Goal: Contribute content

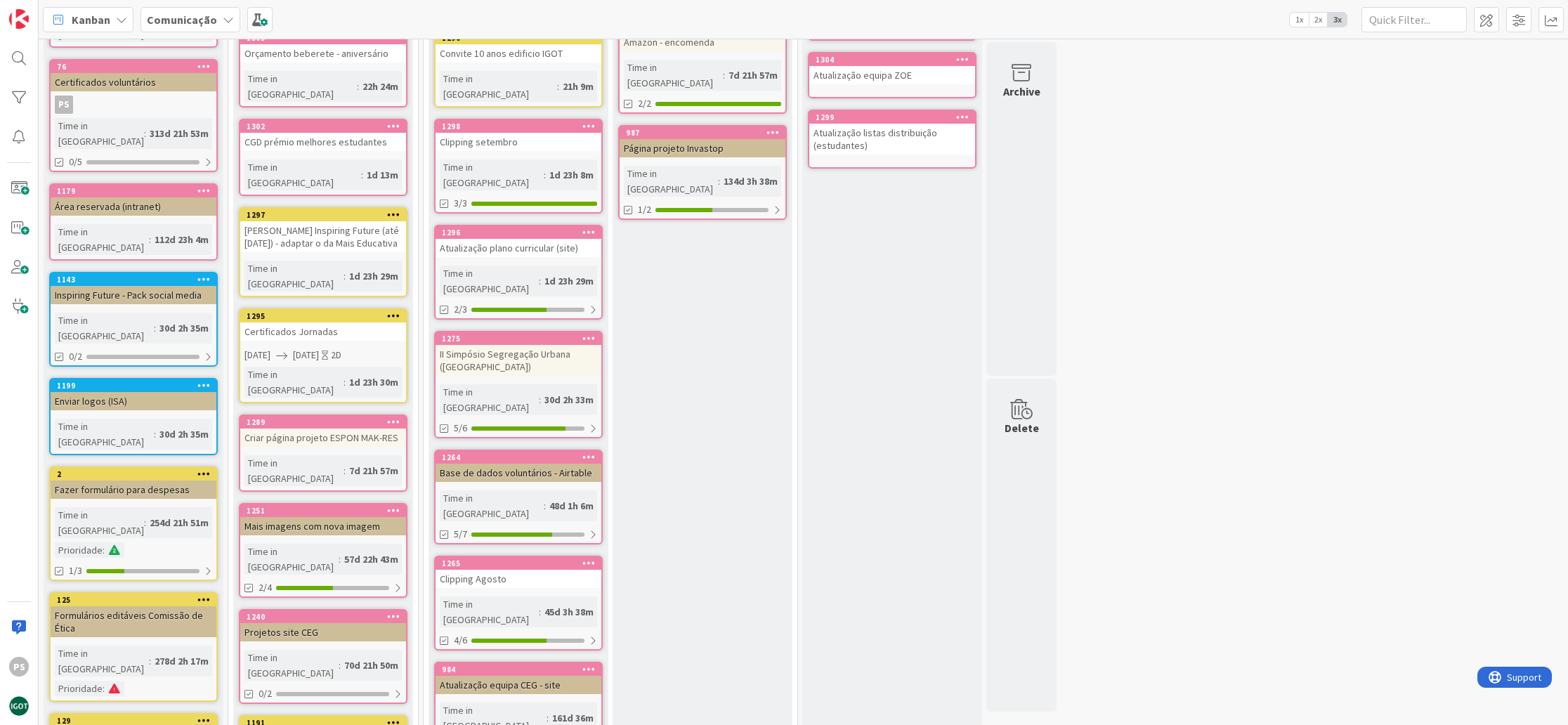
scroll to position [217, 0]
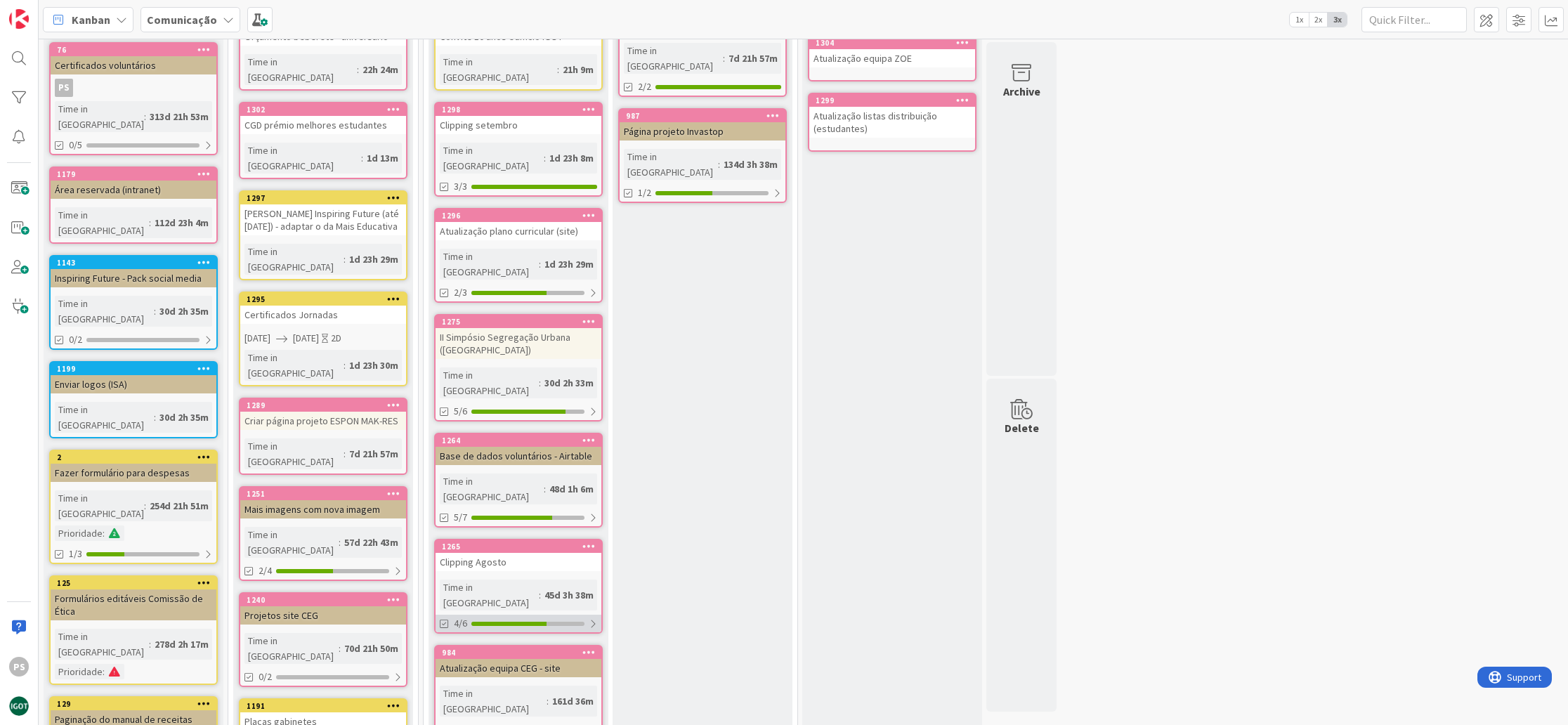
click at [545, 621] on div at bounding box center [508, 623] width 75 height 4
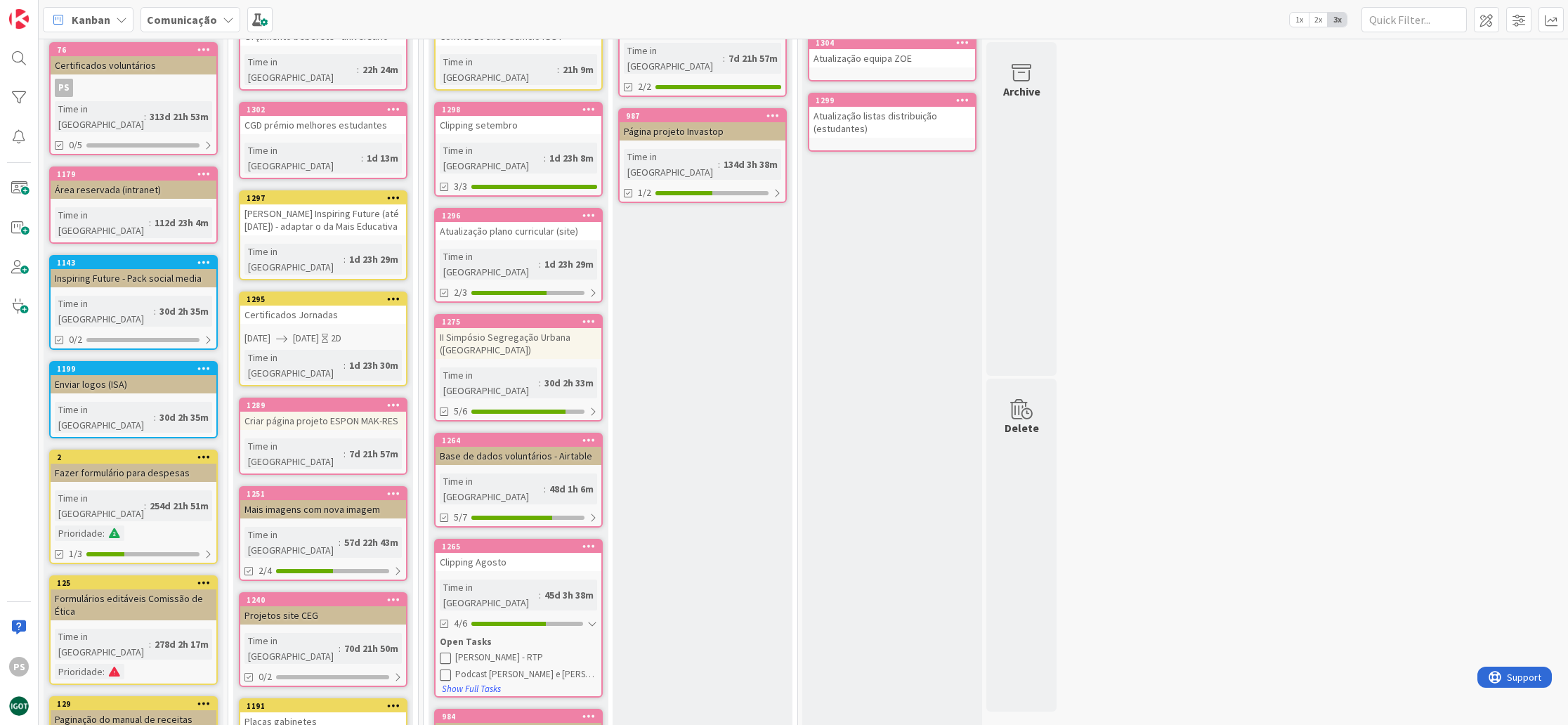
click at [535, 540] on div "1265" at bounding box center [518, 546] width 165 height 13
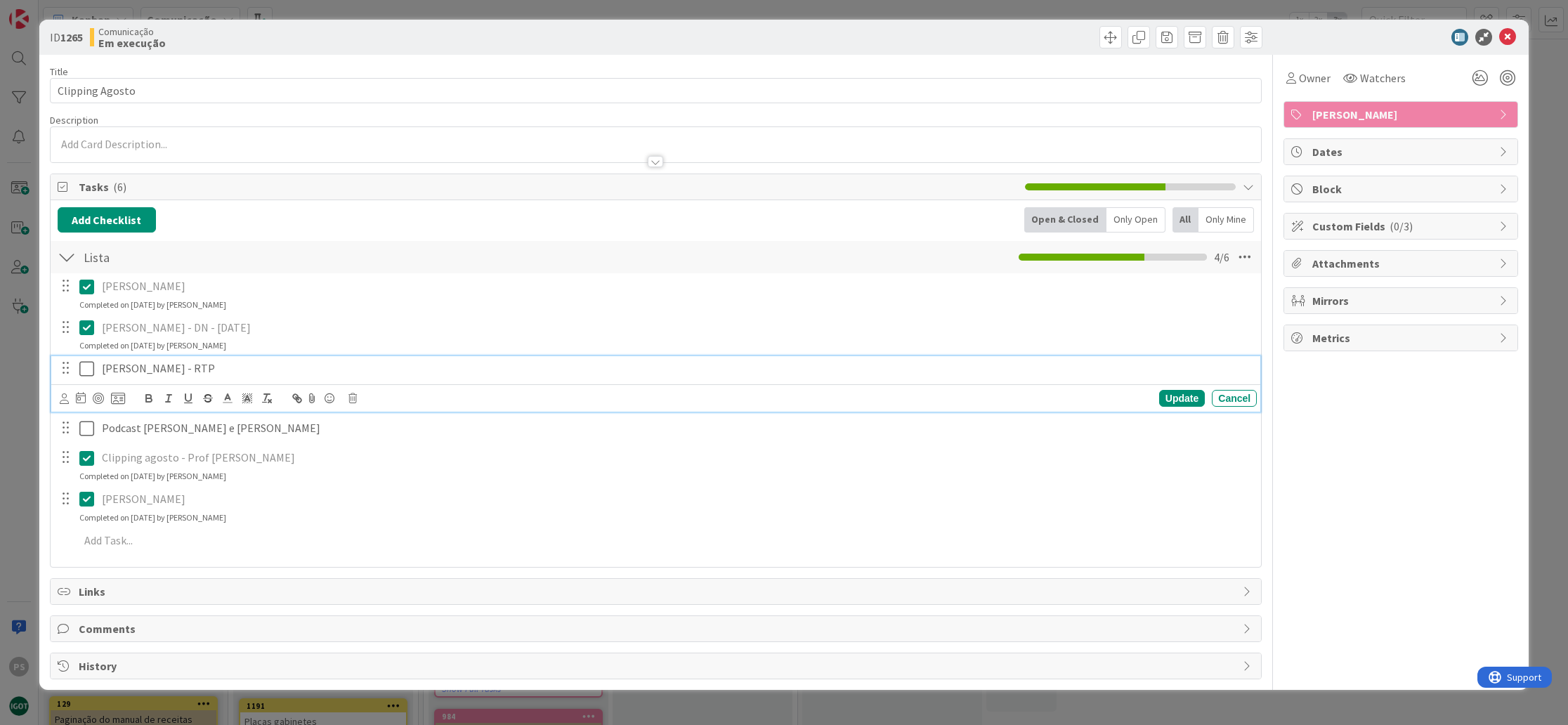
click at [213, 367] on p "[PERSON_NAME] - RTP" at bounding box center [676, 368] width 1150 height 16
click at [87, 361] on icon at bounding box center [87, 368] width 15 height 17
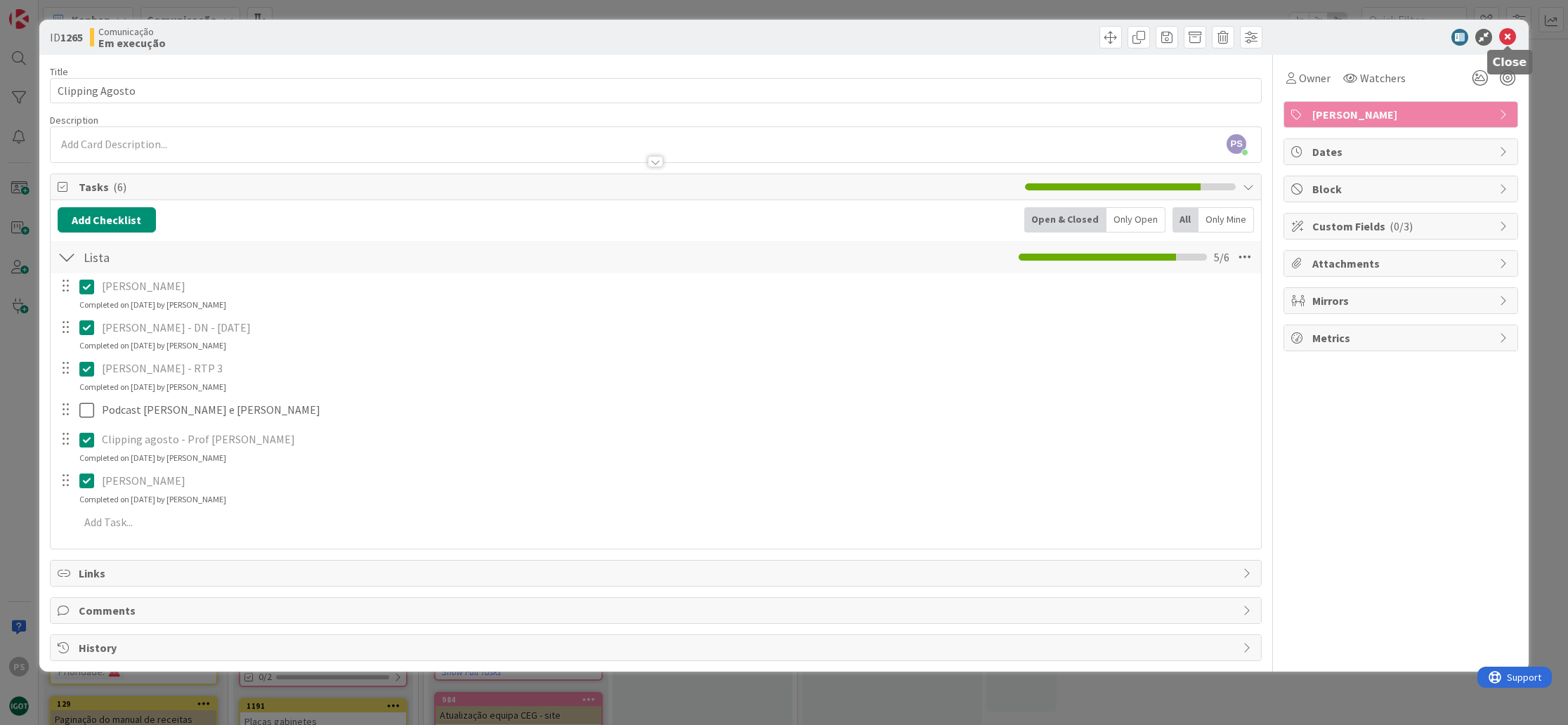
click at [1510, 38] on icon at bounding box center [1507, 37] width 17 height 17
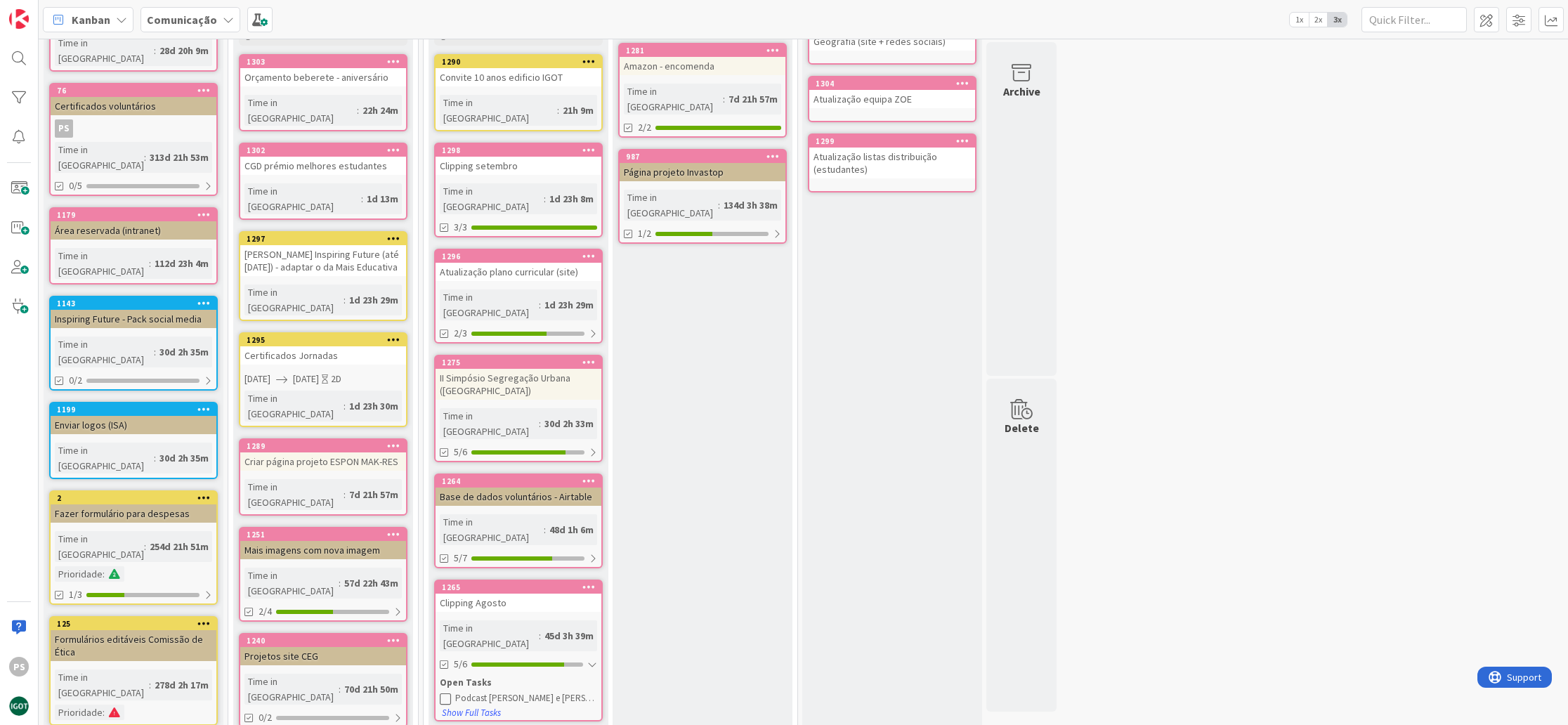
scroll to position [259, 0]
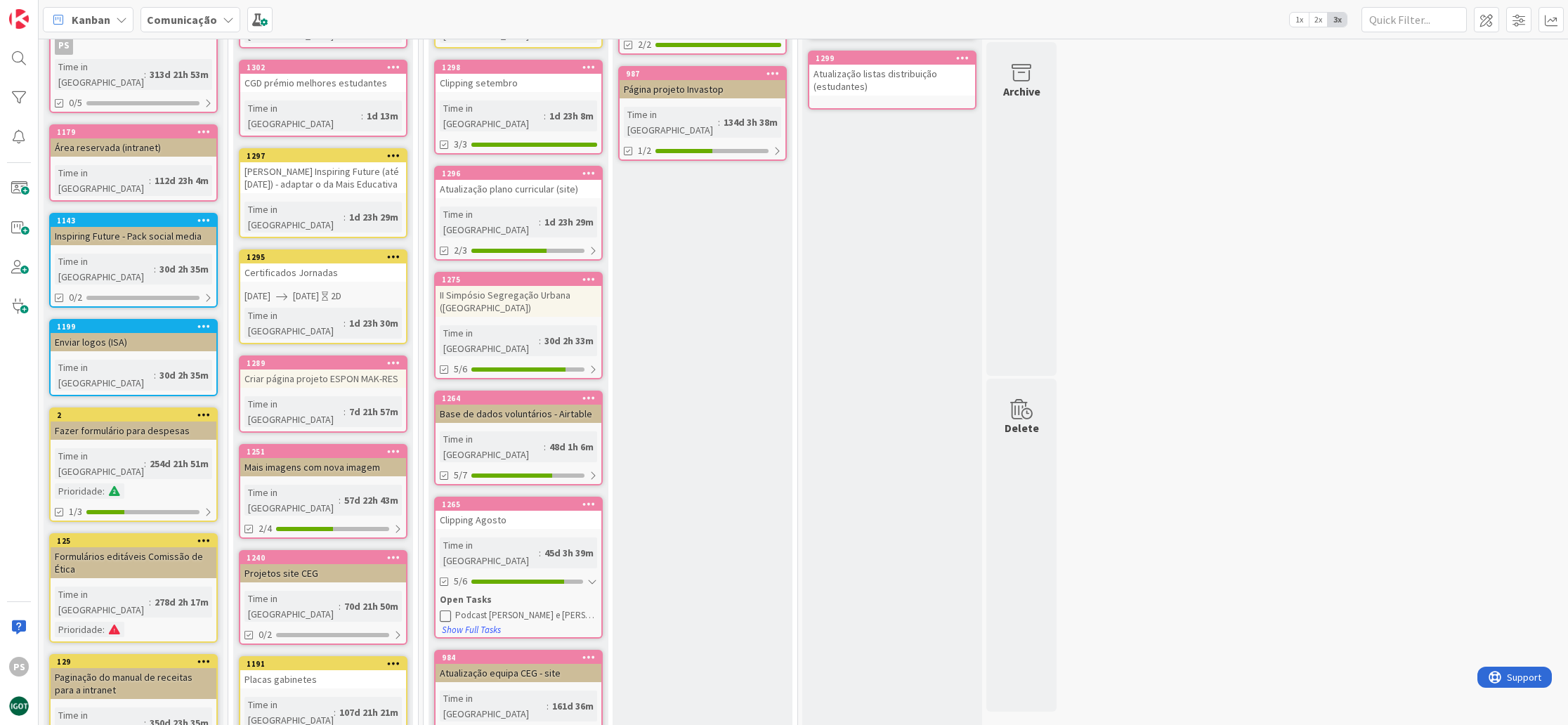
click at [546, 109] on div "1d 23h 8m" at bounding box center [571, 117] width 51 height 16
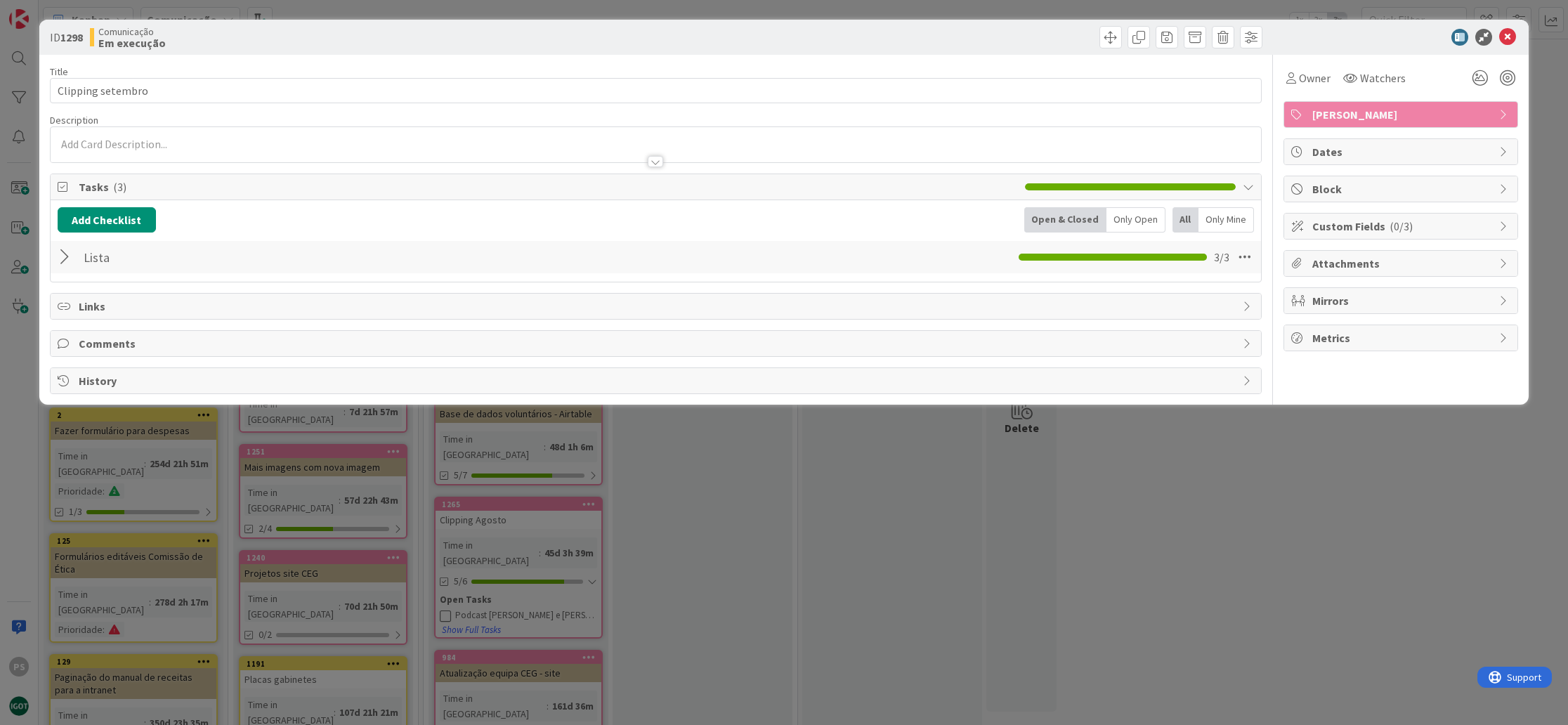
click at [62, 259] on div at bounding box center [67, 256] width 18 height 25
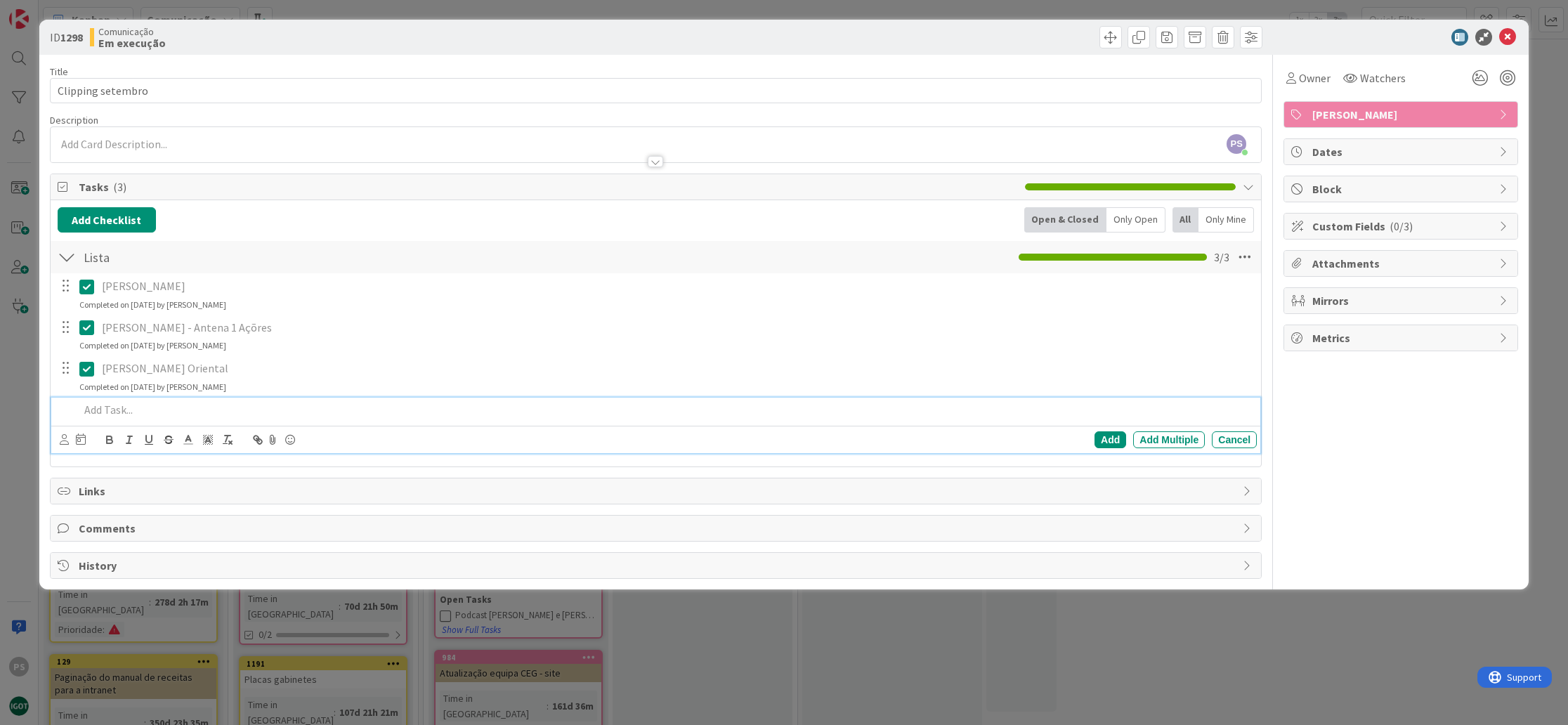
click at [144, 408] on p at bounding box center [665, 409] width 1172 height 16
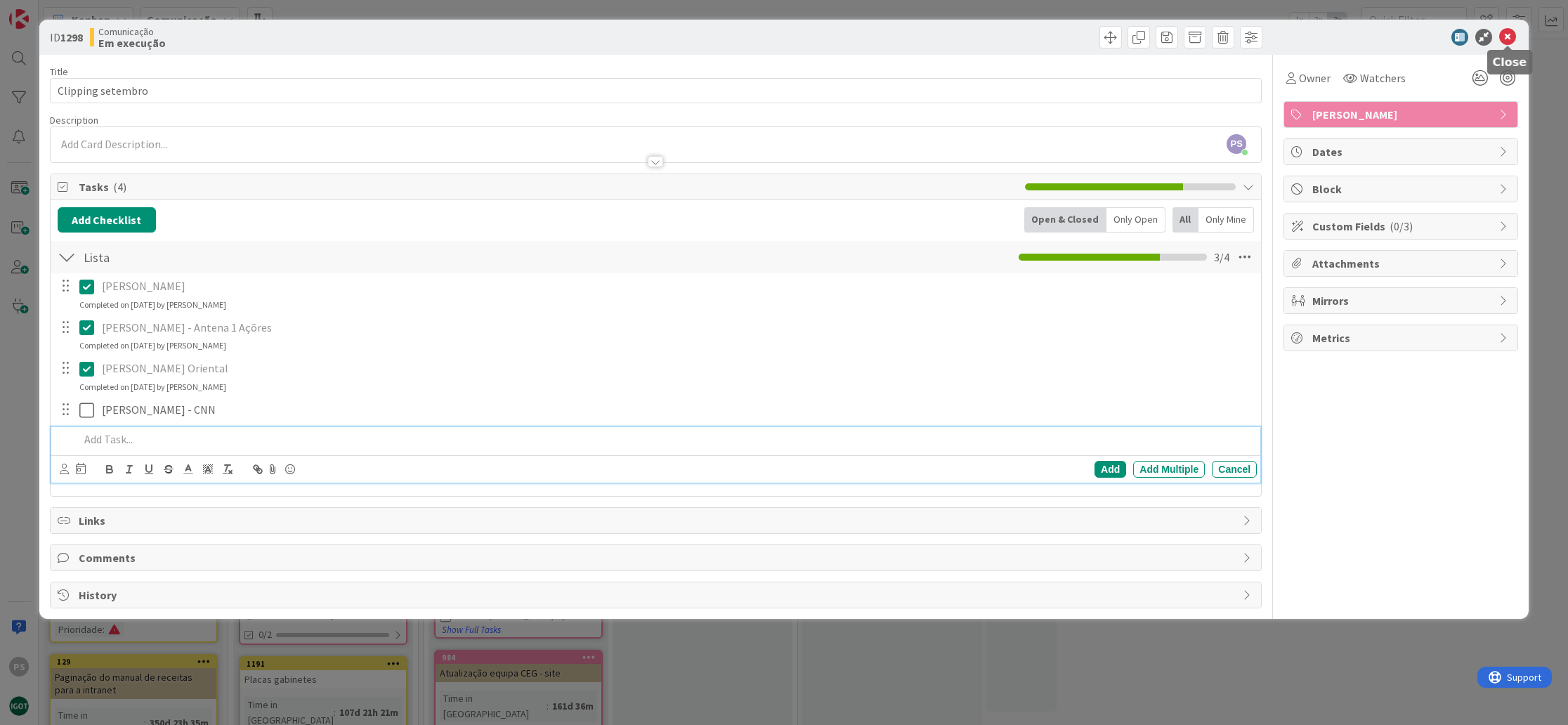
click at [1510, 38] on icon at bounding box center [1507, 37] width 17 height 17
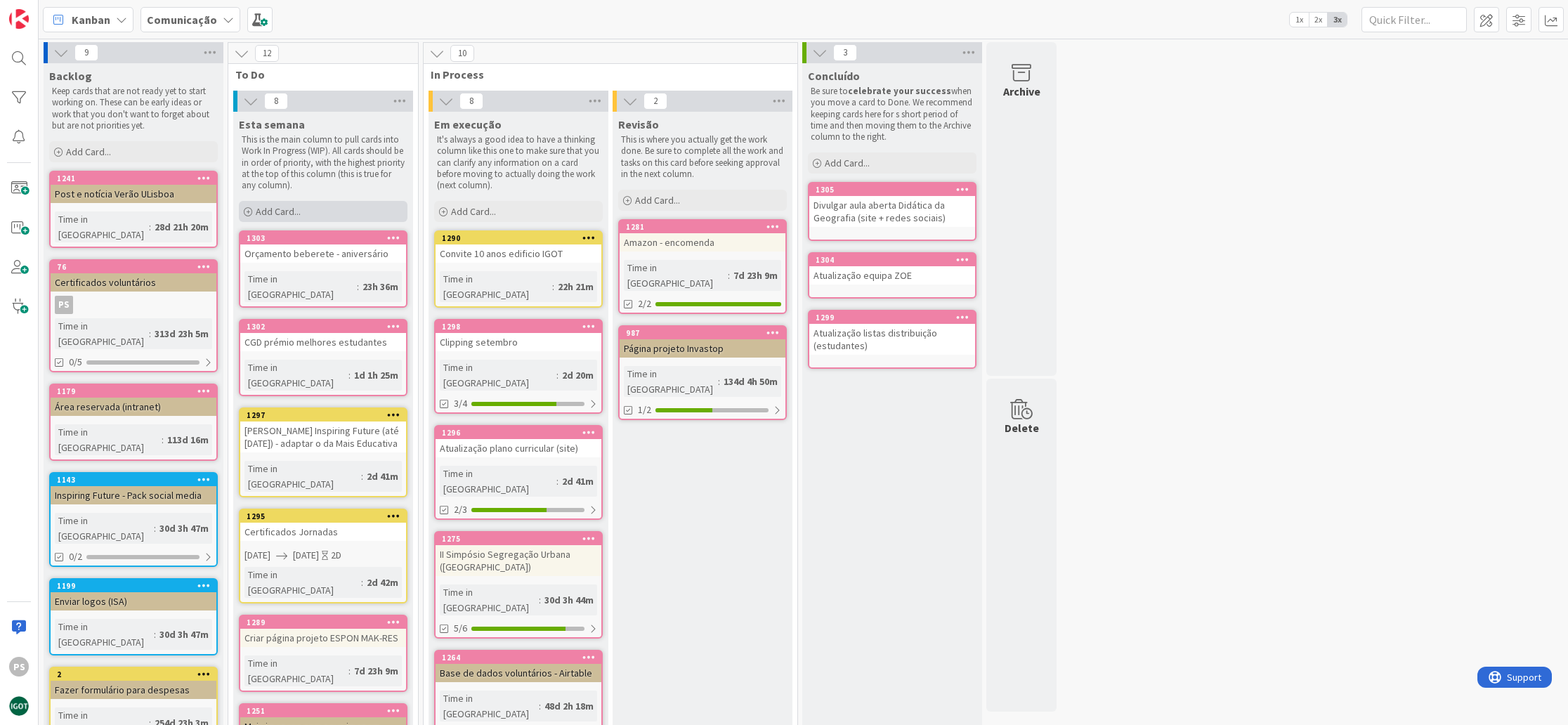
click at [294, 216] on span "Add Card..." at bounding box center [278, 211] width 45 height 13
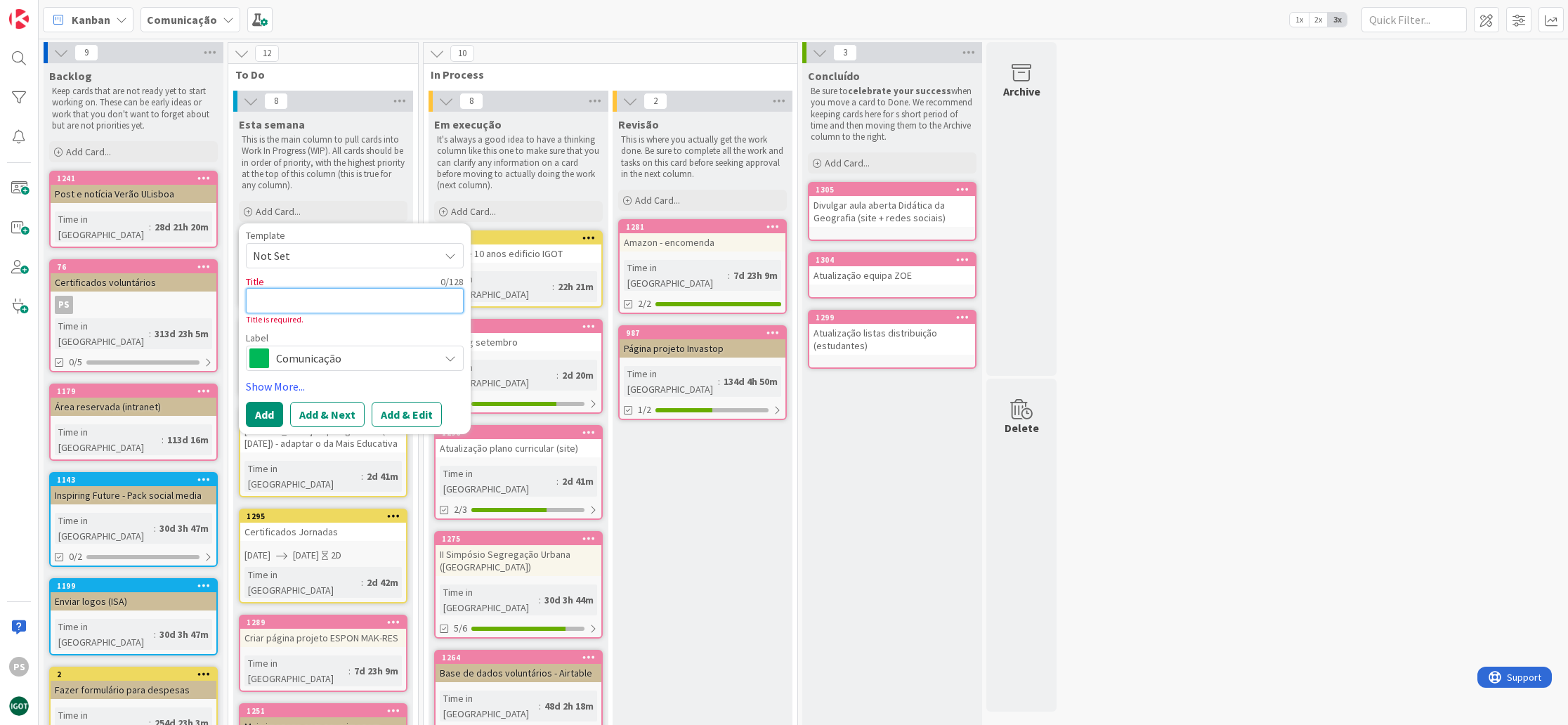
click at [306, 298] on textarea at bounding box center [355, 300] width 218 height 25
type textarea "x"
type textarea "E"
type textarea "x"
type textarea "En"
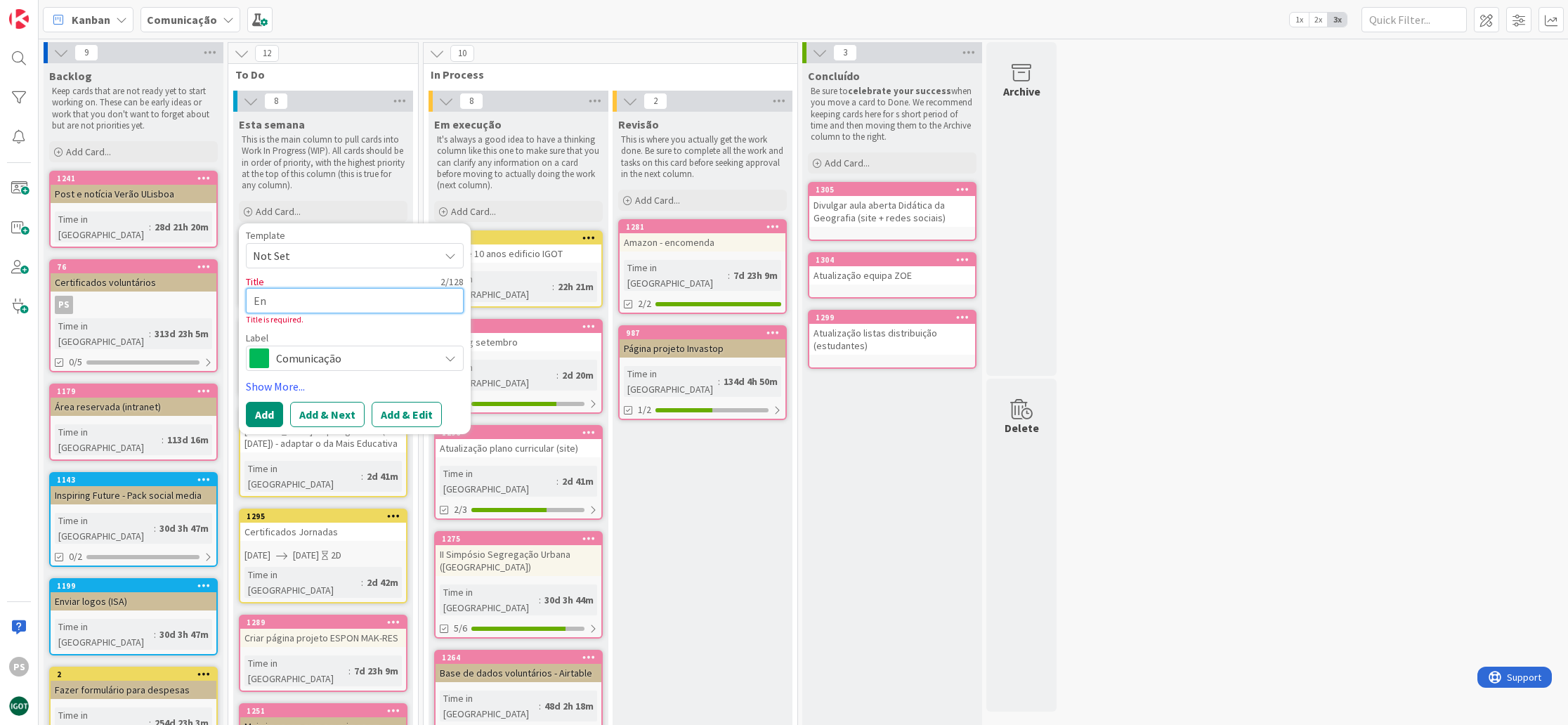
type textarea "x"
type textarea "Env"
type textarea "x"
type textarea "Envi"
type textarea "x"
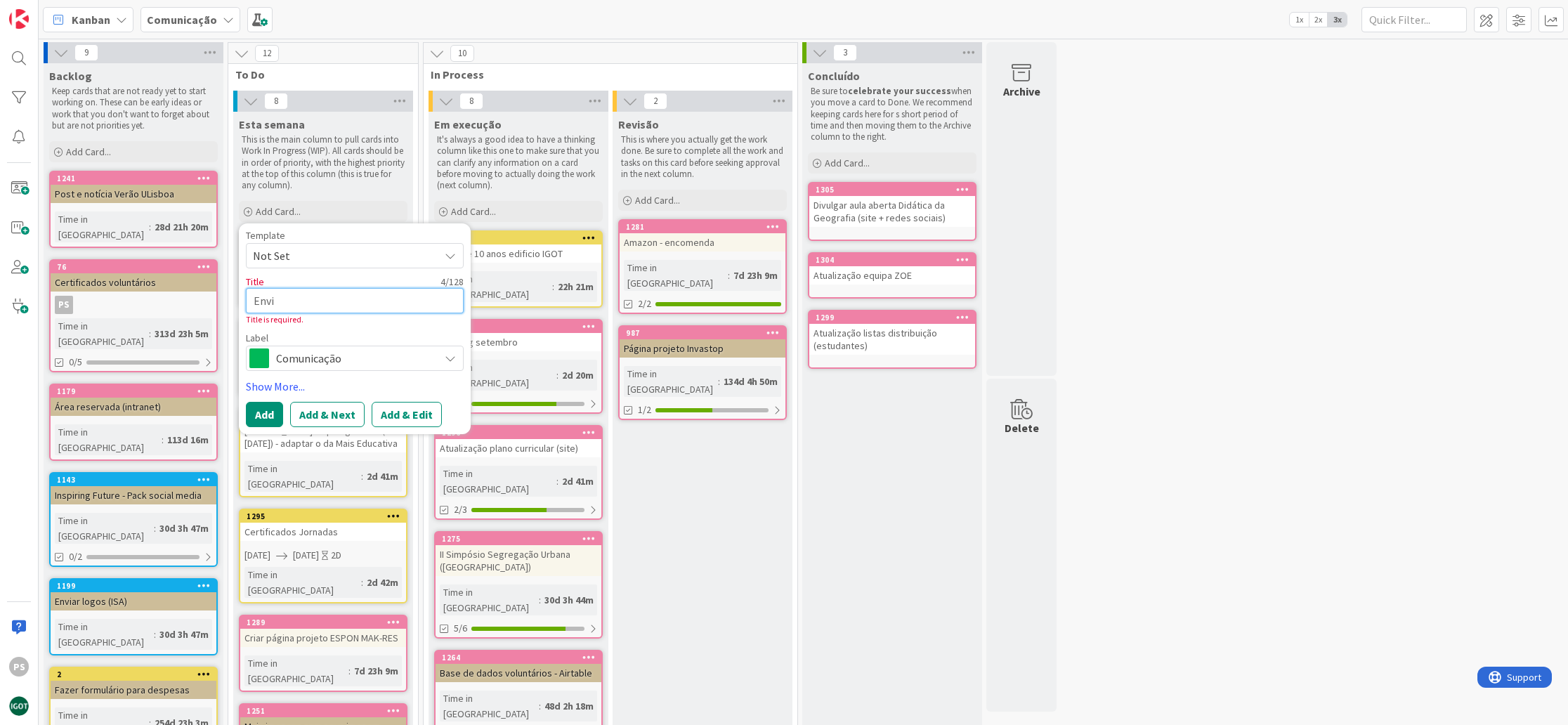
type textarea "Envia"
type textarea "x"
type textarea "Enviar"
type textarea "x"
type textarea "Enviar"
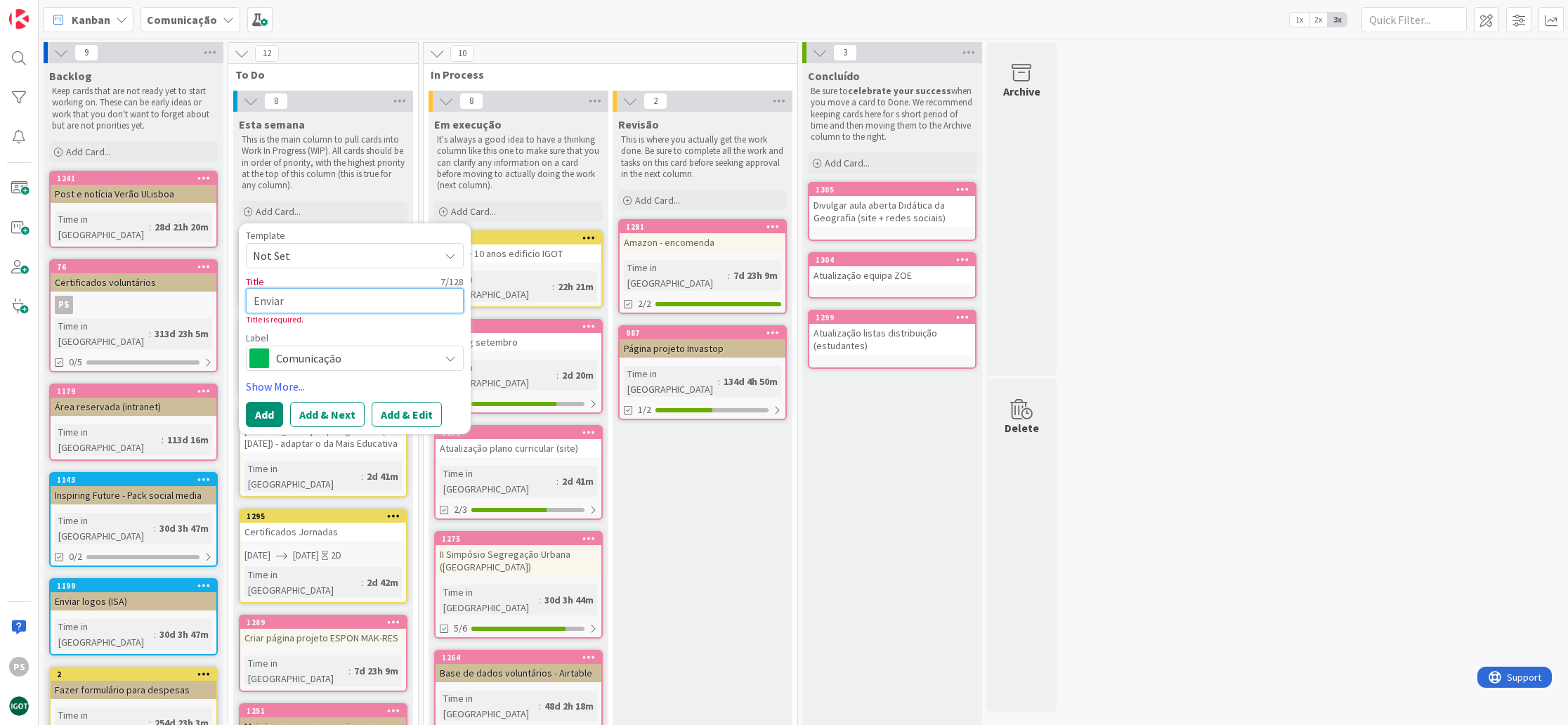
type textarea "x"
type textarea "Enviar e"
type textarea "x"
type textarea "Enviar e-"
type textarea "x"
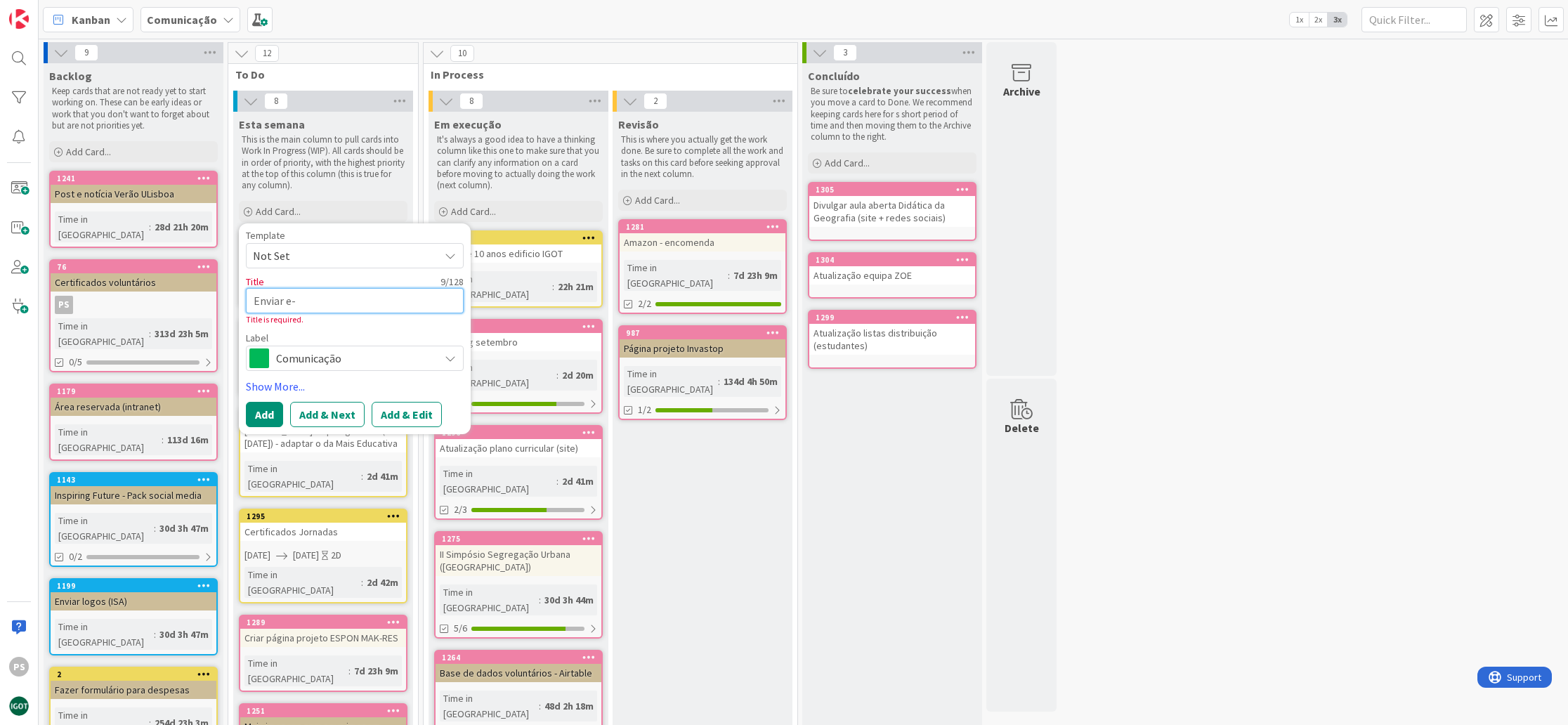
type textarea "Enviar e-m"
type textarea "x"
type textarea "Enviar e-ma"
type textarea "x"
type textarea "Enviar e-mai"
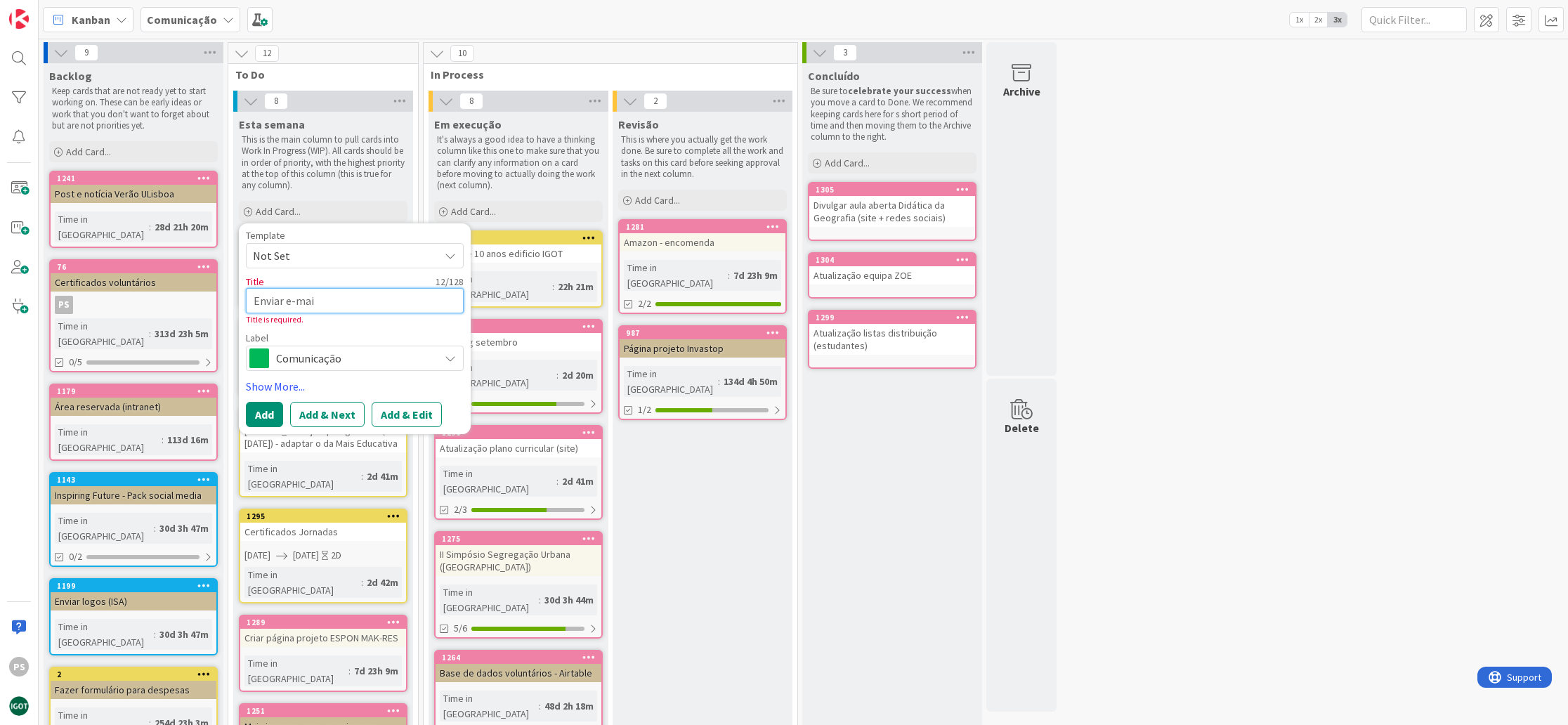
type textarea "x"
type textarea "Enviar e-mail"
type textarea "x"
type textarea "Enviar e-mail"
click at [374, 358] on span "Comunicação" at bounding box center [354, 359] width 156 height 20
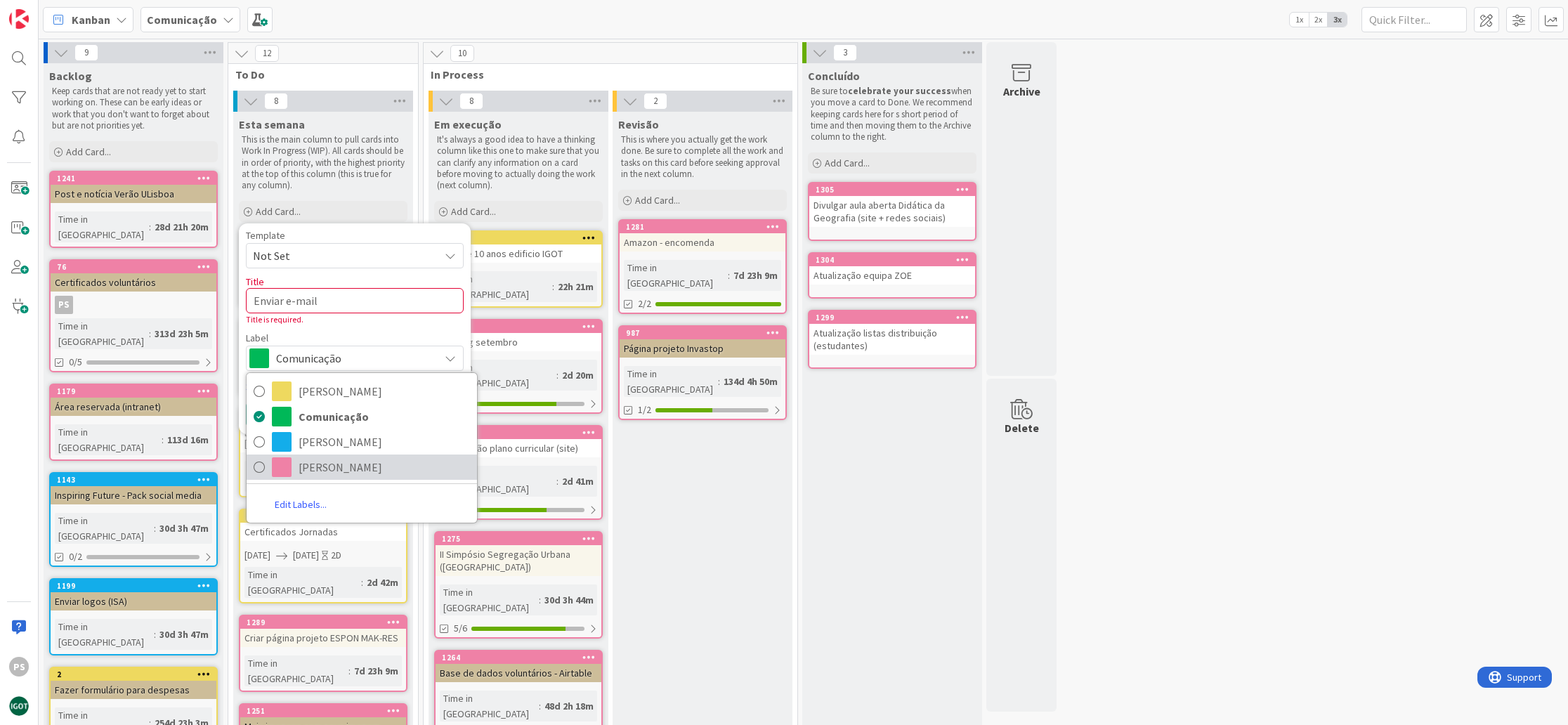
click at [344, 461] on span "[PERSON_NAME]" at bounding box center [385, 466] width 171 height 21
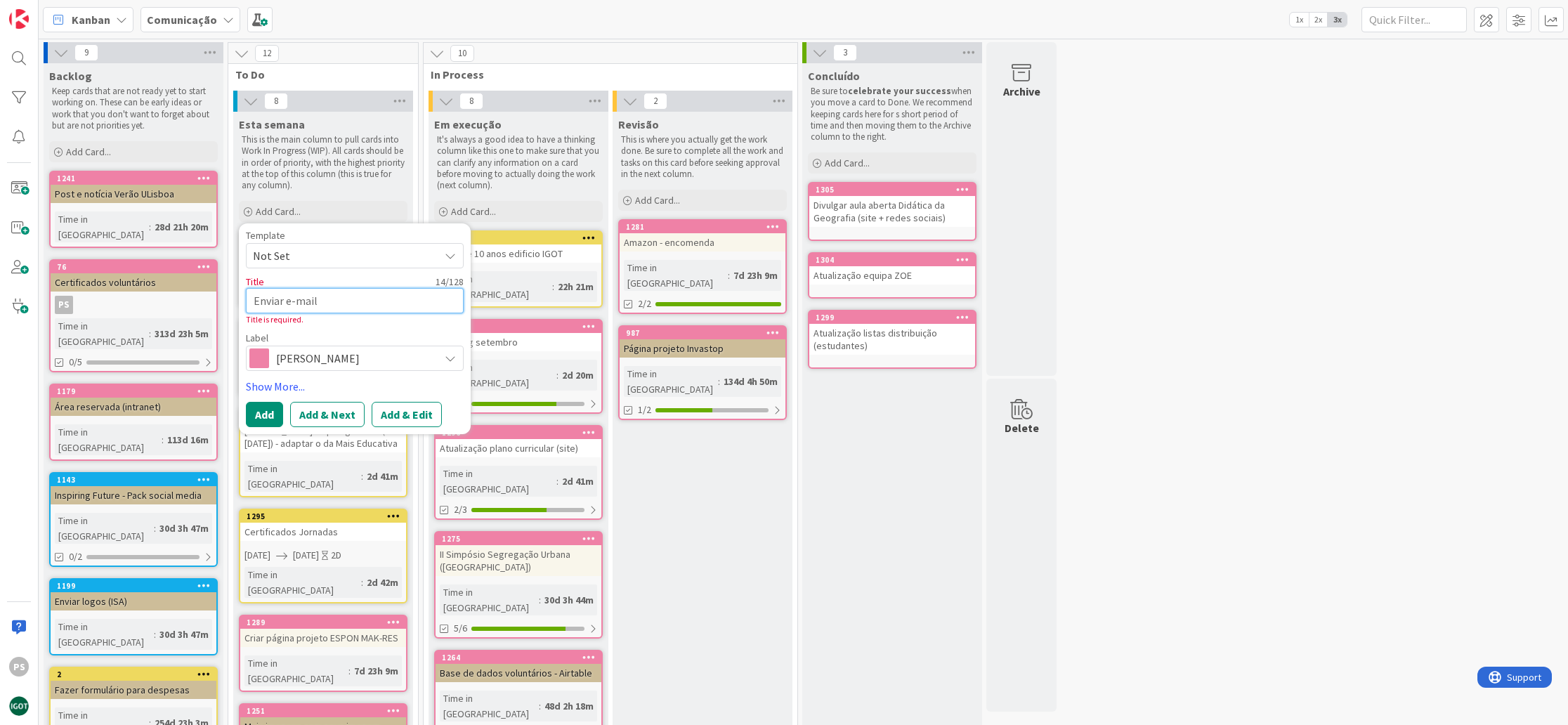
click at [349, 302] on textarea "Enviar e-mail" at bounding box center [355, 300] width 218 height 25
type textarea "x"
type textarea "Enviar e-mail"
type textarea "x"
type textarea "Enviar e-mai"
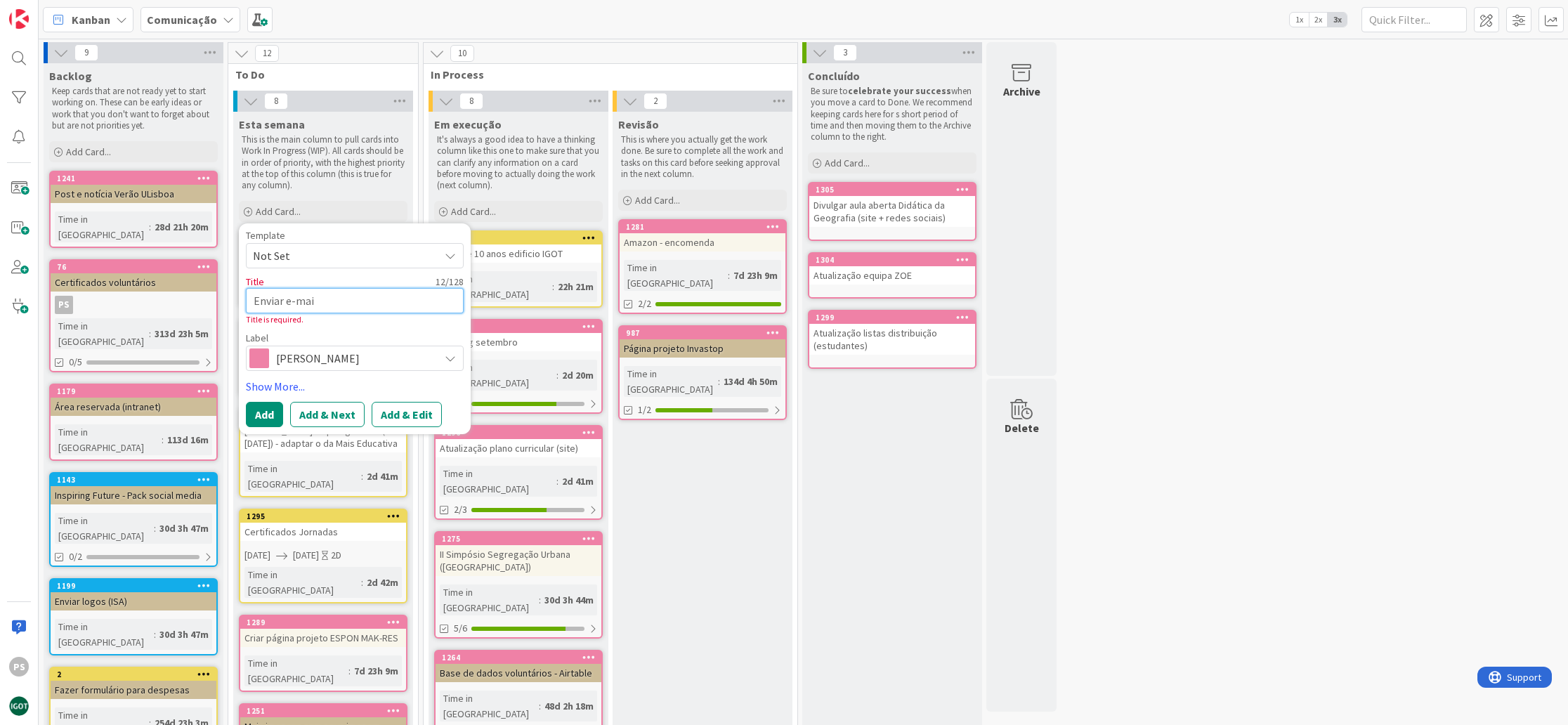
type textarea "x"
type textarea "Enviar e-mail"
type textarea "x"
type textarea "Enviar e-mail"
type textarea "x"
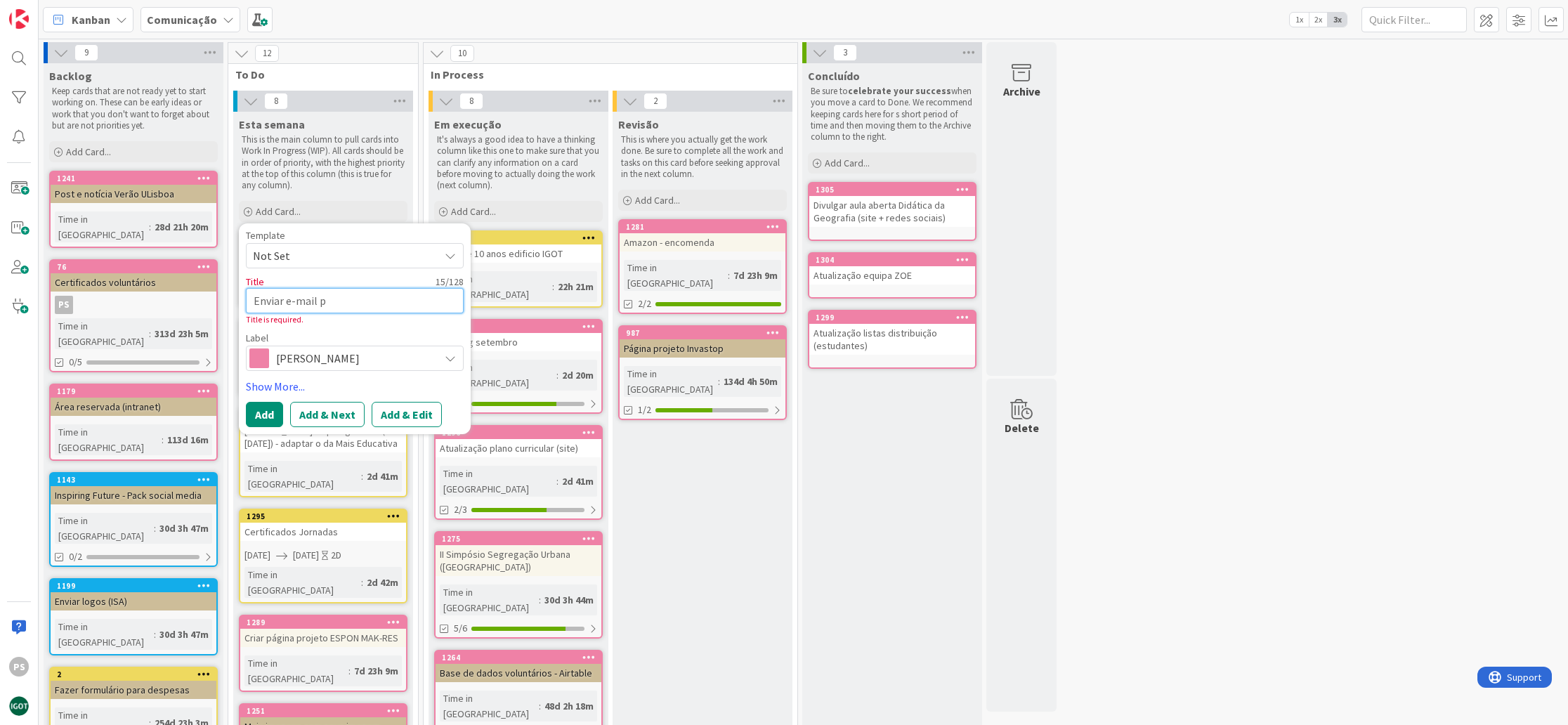
type textarea "Enviar e-mail p´"
type textarea "x"
type textarea "Enviar e-mail pó"
type textarea "x"
type textarea "Enviar e-mail pós"
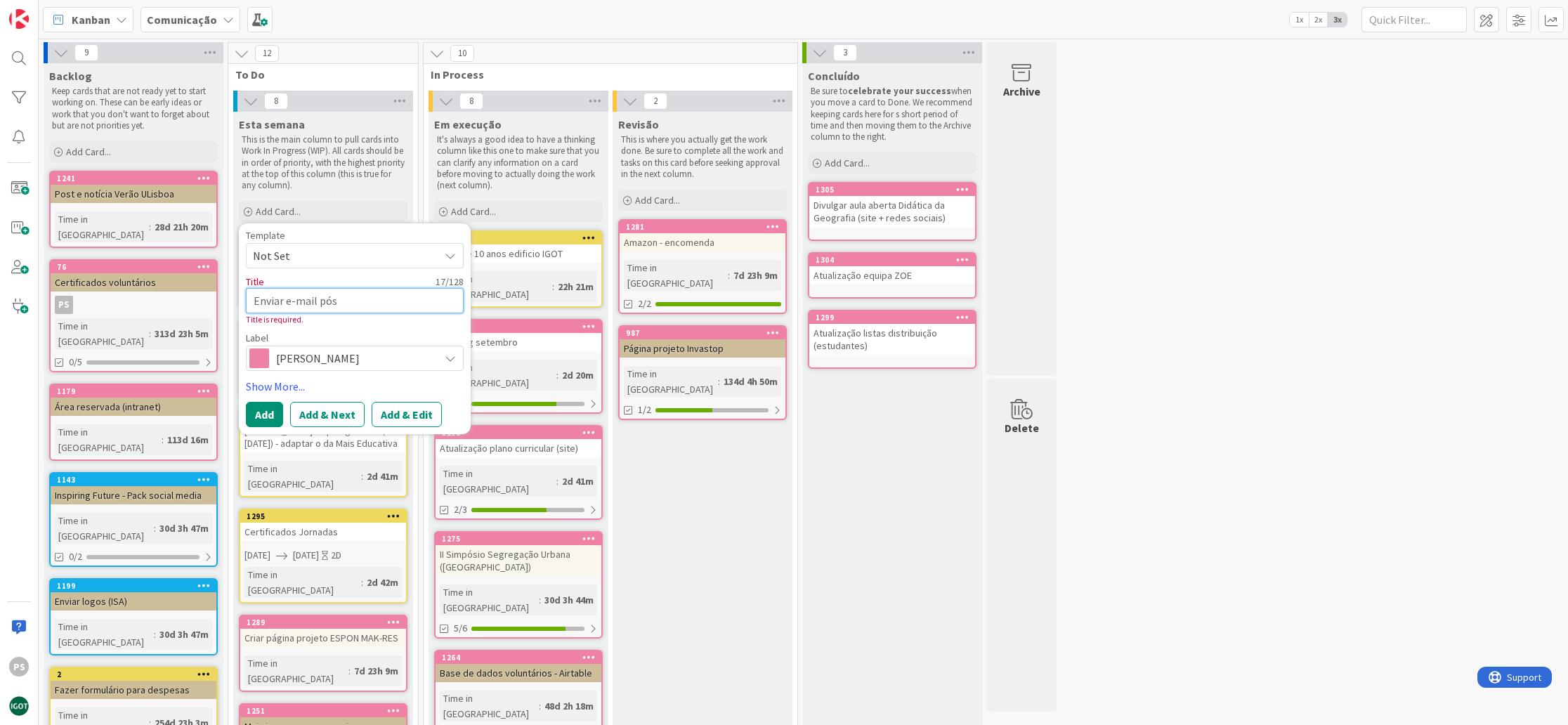
type textarea "x"
type textarea "Enviar e-mail pó"
type textarea "x"
type textarea "Enviar e-mail p"
type textarea "x"
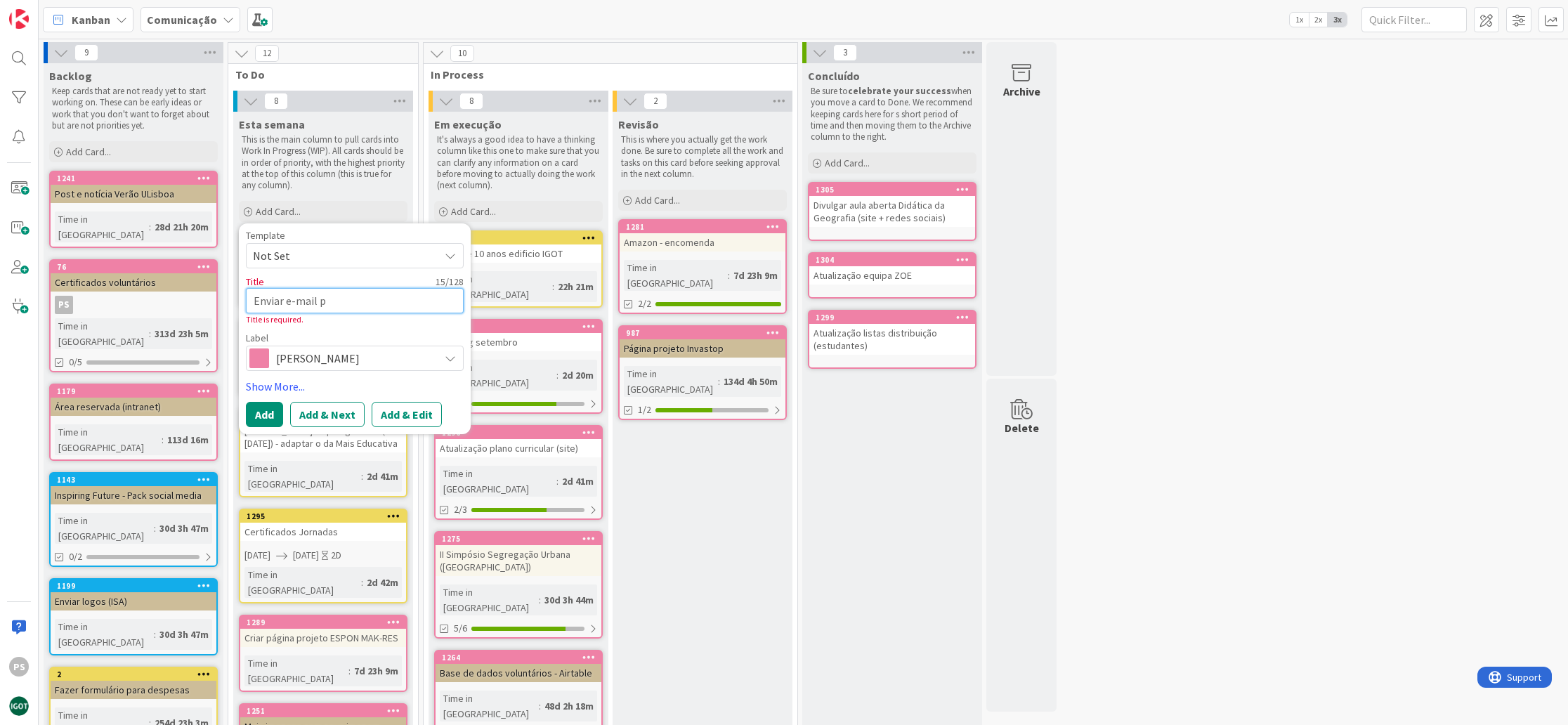
type textarea "Enviar e-mail"
type textarea "x"
type textarea "Enviar e-mail g"
type textarea "x"
type textarea "Enviar e-mail gr"
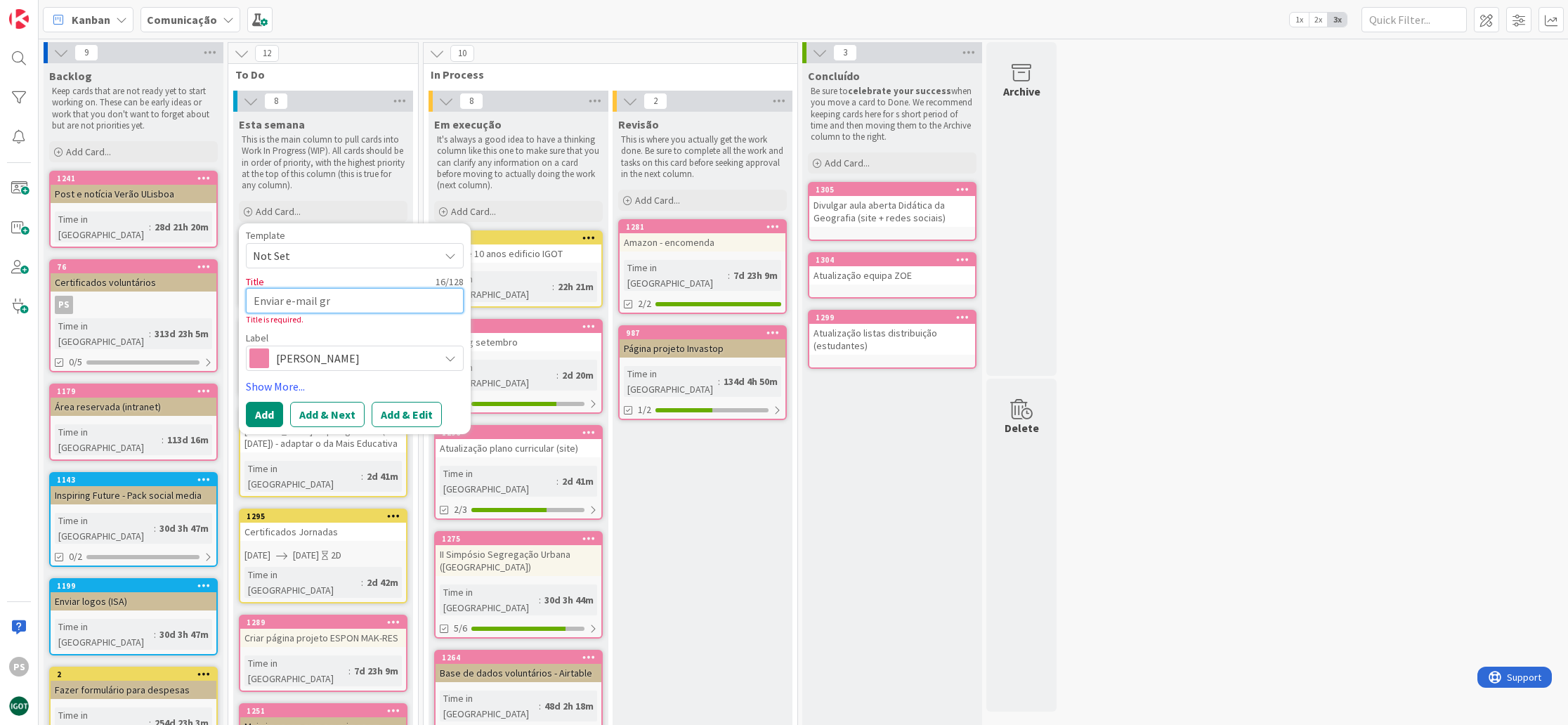
type textarea "x"
type textarea "Enviar e-mail gra"
type textarea "x"
type textarea "Enviar e-mail grad"
type textarea "x"
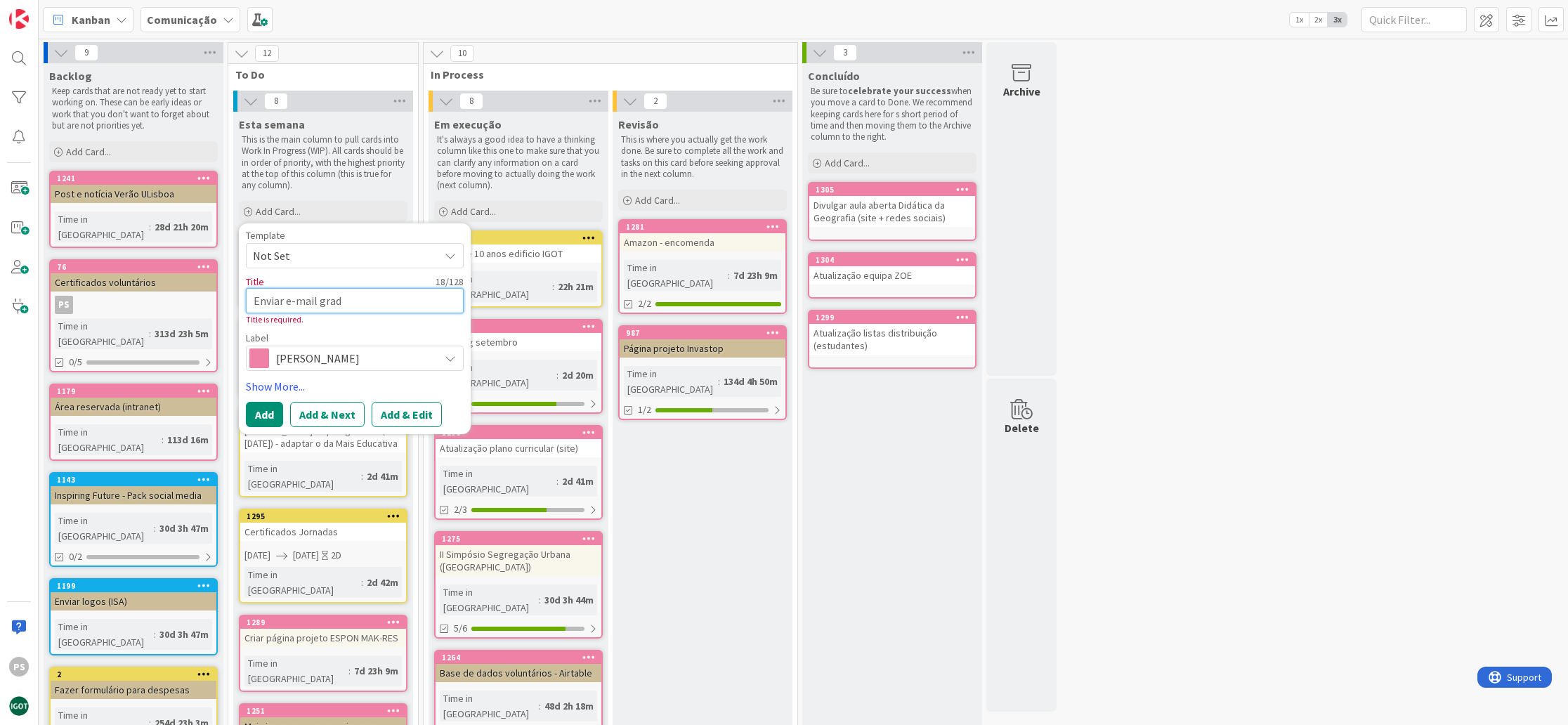
type textarea "Enviar e-mail gradu"
type textarea "x"
type textarea "Enviar e-mail gradud"
type textarea "x"
type textarea "Enviar e-mail graduda"
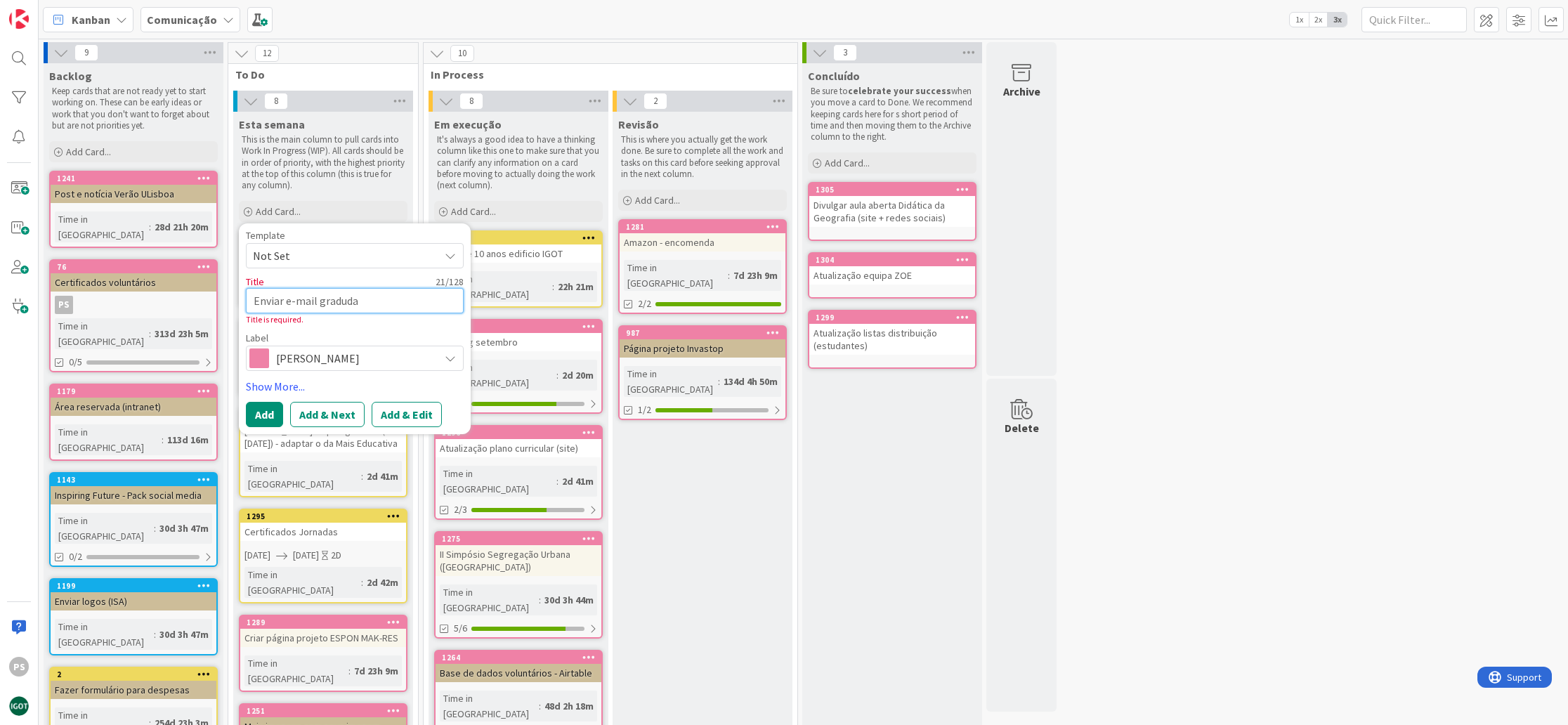
type textarea "x"
type textarea "Enviar e-mail gradudad"
type textarea "x"
type textarea "Enviar e-mail gradudado"
type textarea "x"
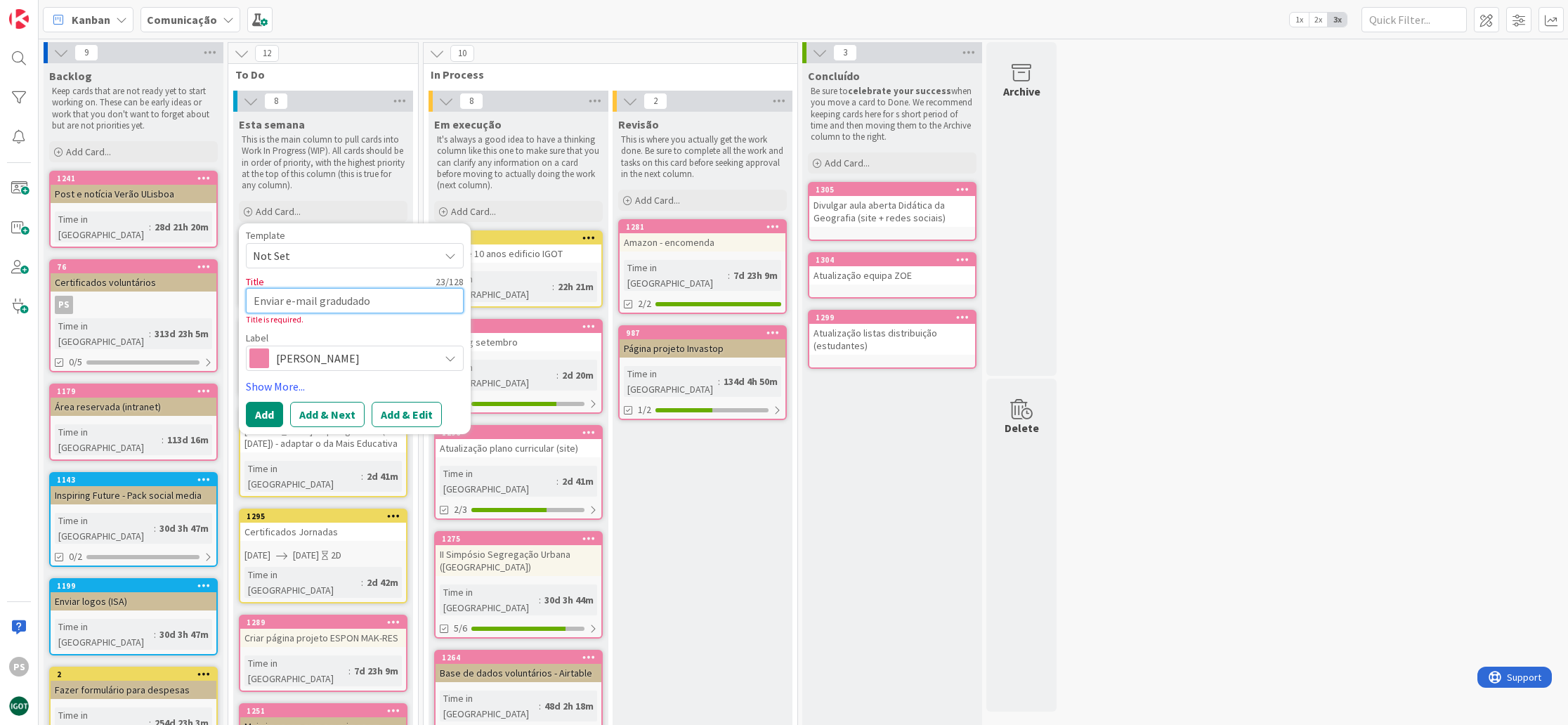
type textarea "Enviar e-mail gradudad"
type textarea "x"
type textarea "Enviar e-mail graduda"
type textarea "x"
type textarea "Enviar e-mail gradud"
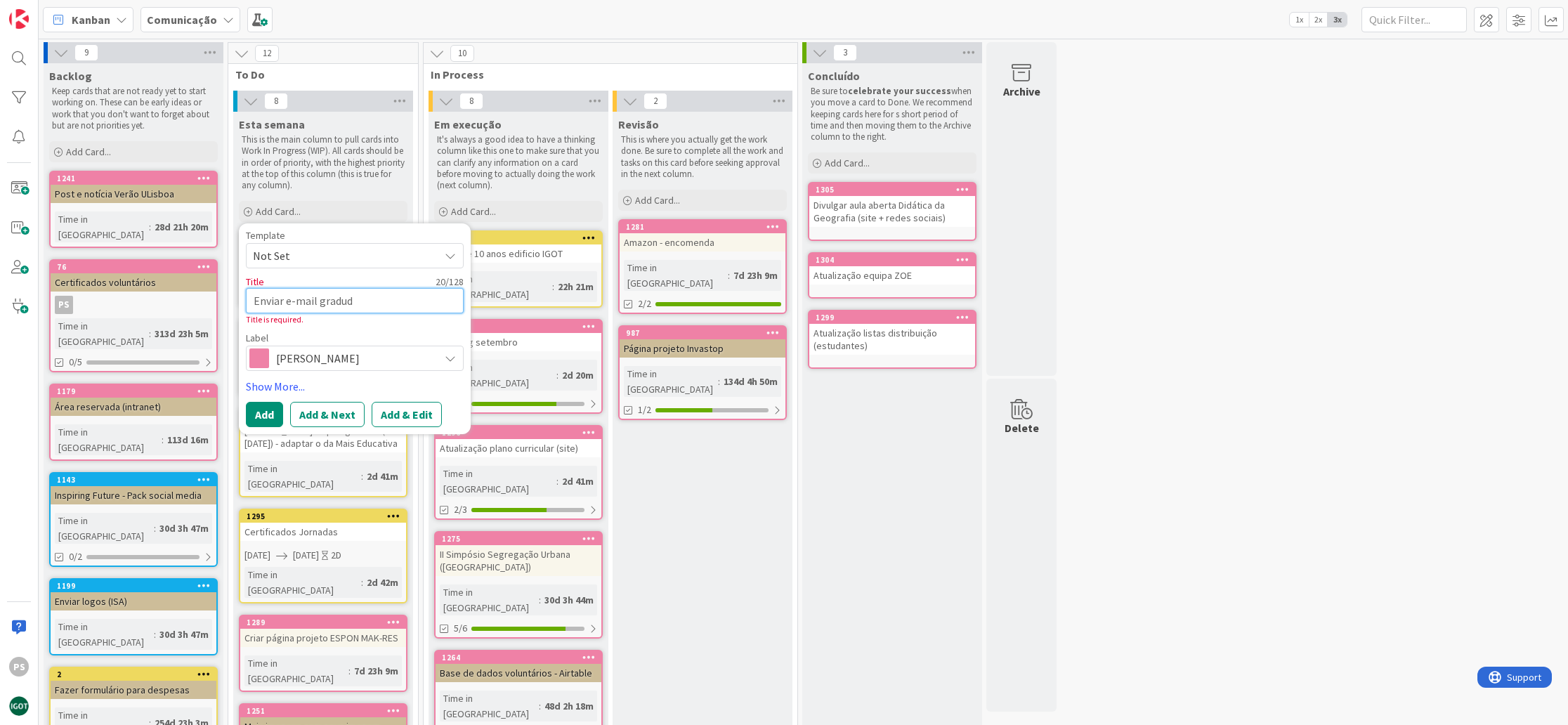
type textarea "x"
type textarea "Enviar e-mail gradu"
type textarea "x"
type textarea "Enviar e-mail gradua"
type textarea "x"
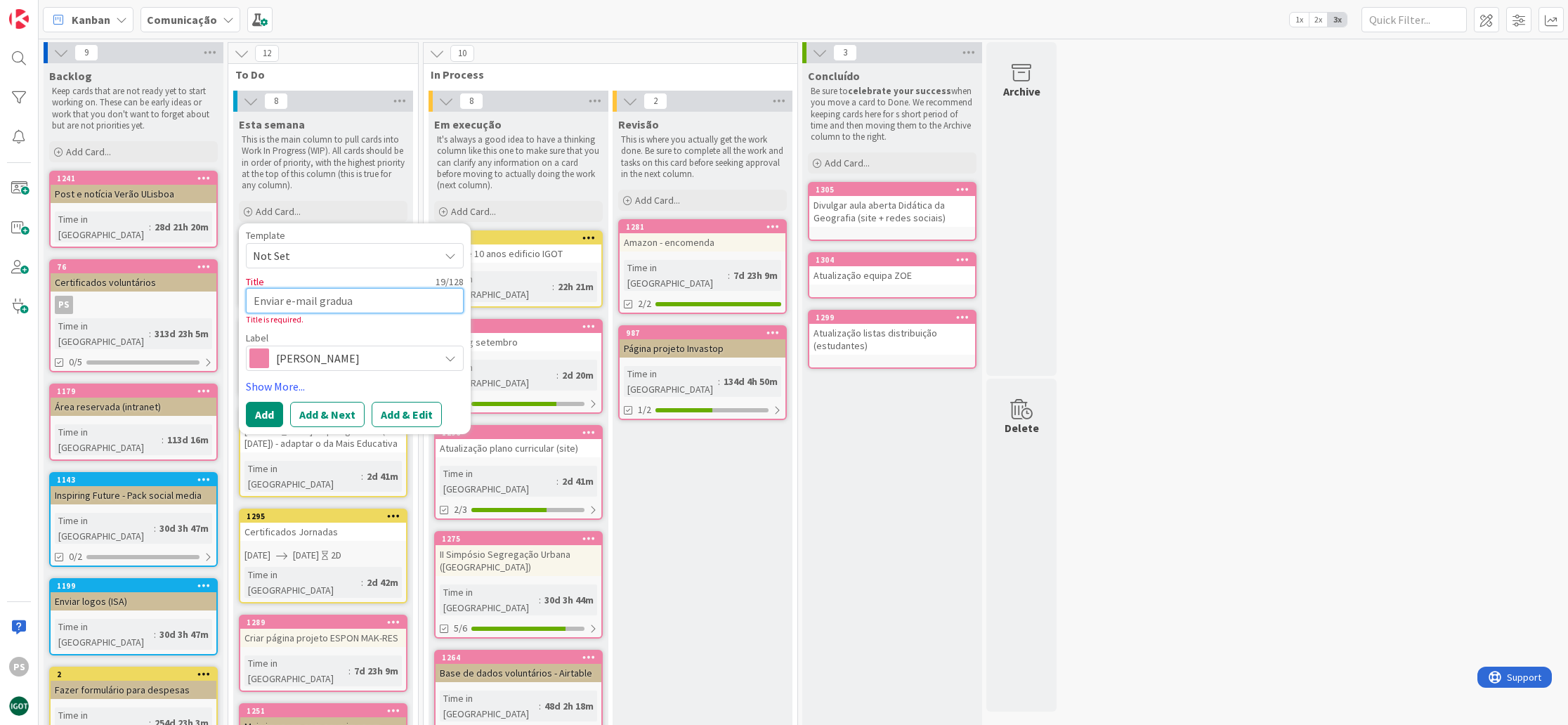
type textarea "Enviar e-mail graduad"
type textarea "x"
type textarea "Enviar e-mail graduado"
type textarea "x"
type textarea "Enviar e-mail graduados"
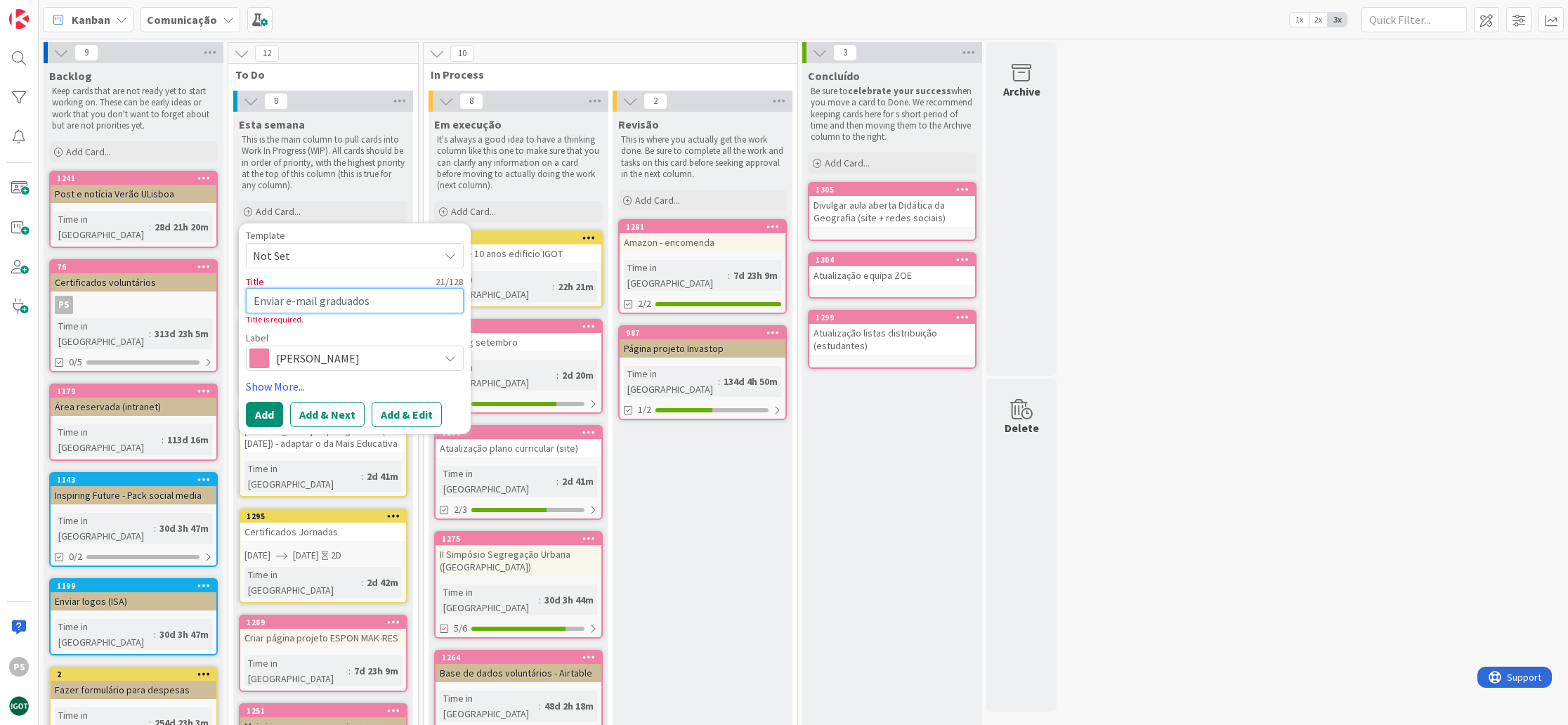
type textarea "x"
type textarea "Enviar e-mail graduados"
type textarea "x"
type textarea "Enviar e-mail graduados -"
type textarea "x"
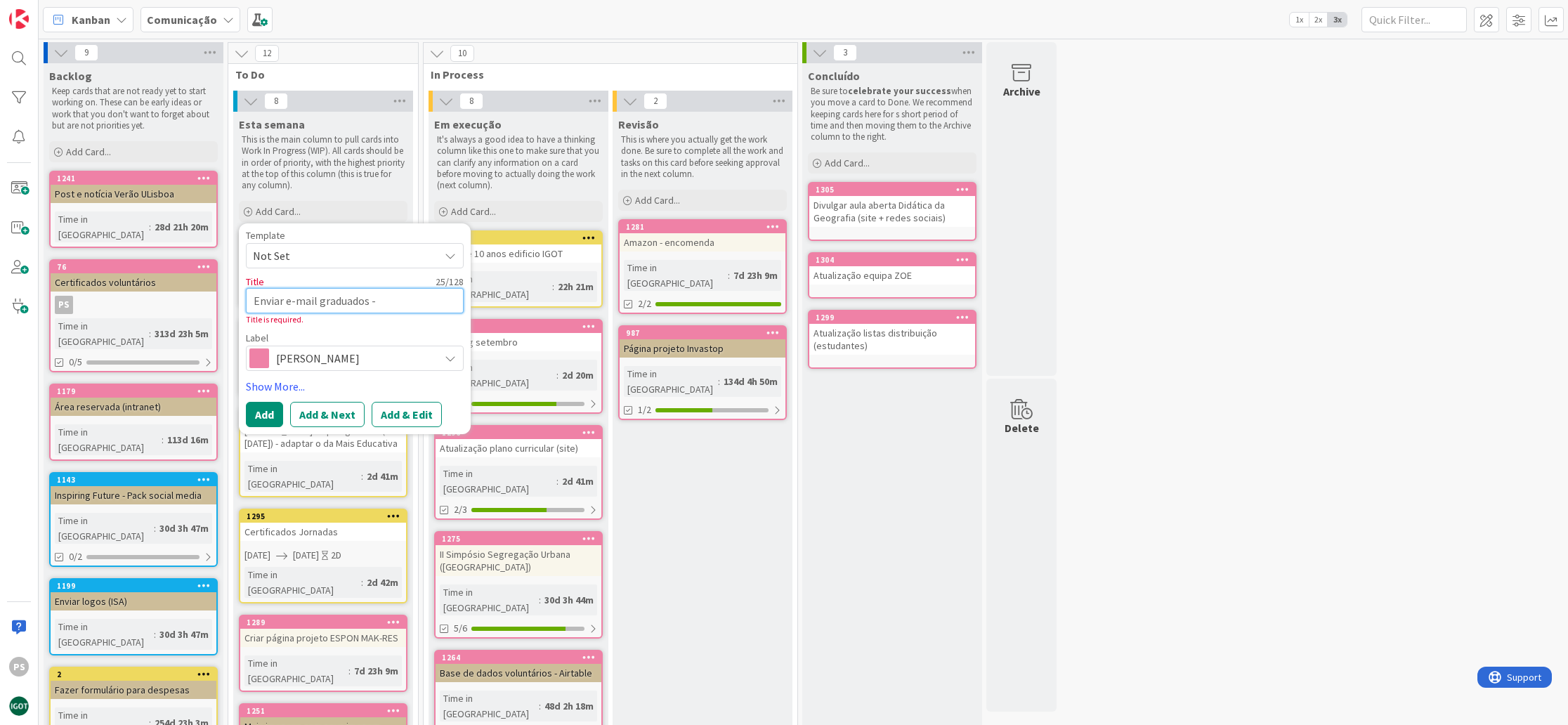
type textarea "Enviar e-mail graduados -"
type textarea "x"
type textarea "Enviar e-mail graduados - r"
type textarea "x"
type textarea "Enviar e-mail graduados - re"
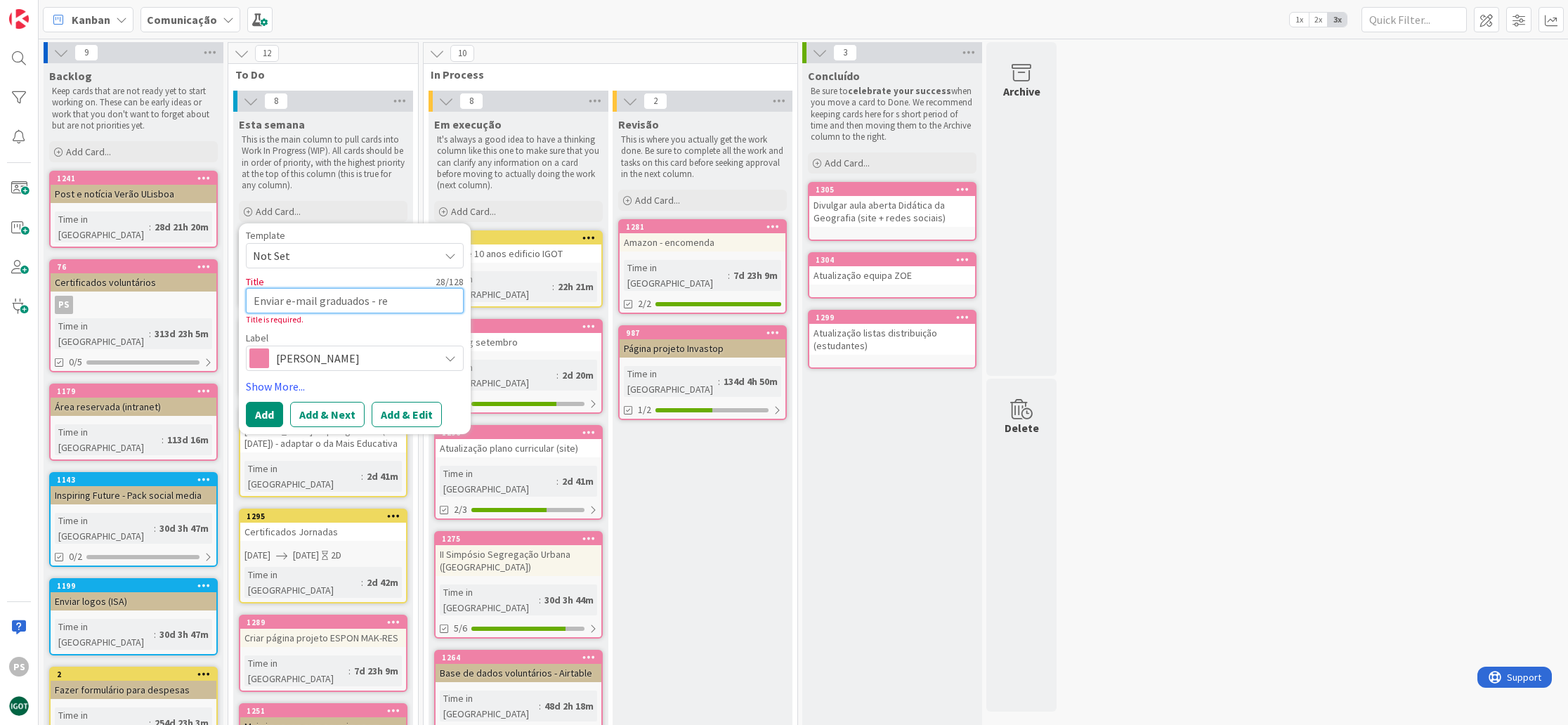
type textarea "x"
type textarea "Enviar e-mail graduados - red"
type textarea "x"
type textarea "Enviar e-mail graduados - rede"
type textarea "x"
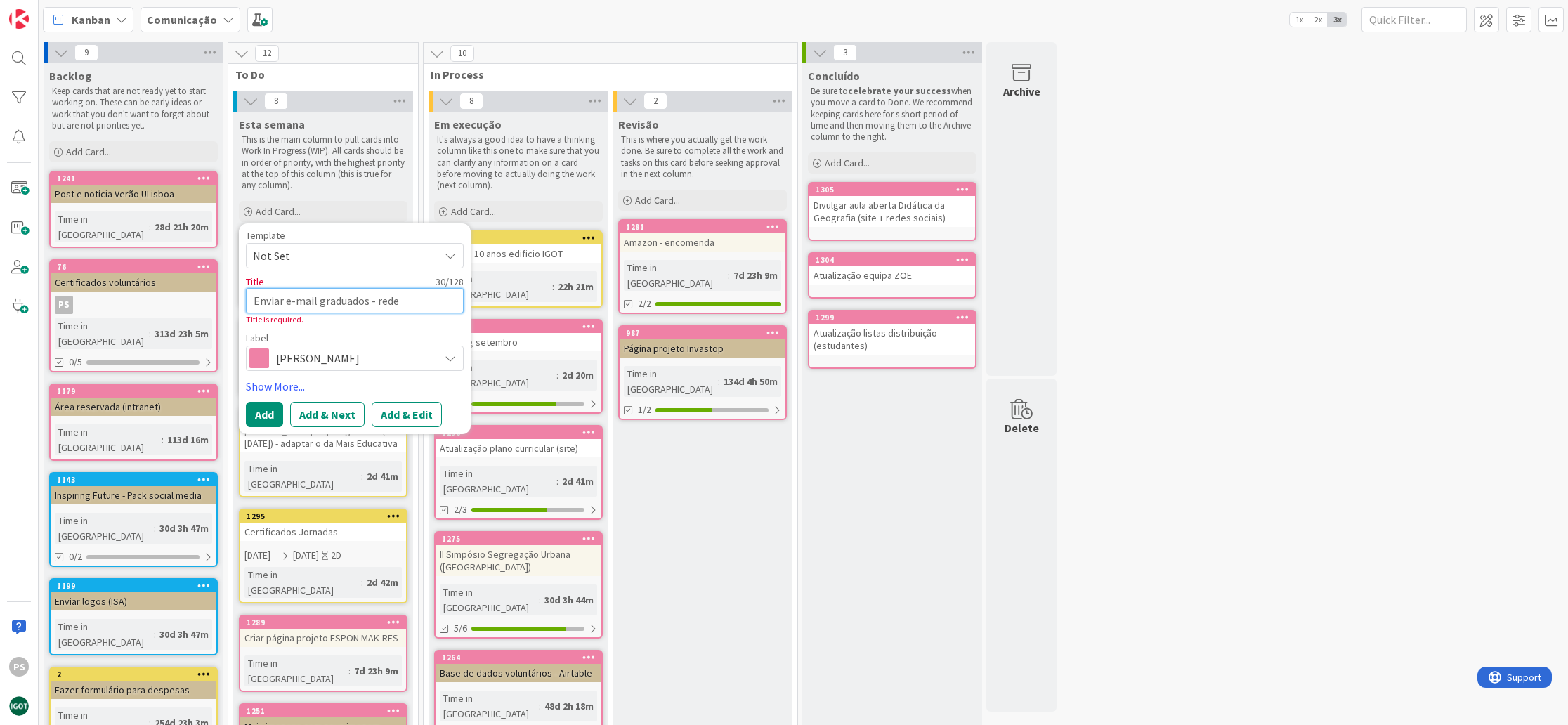
type textarea "Enviar e-mail graduados - rede"
type textarea "x"
type textarea "Enviar e-mail graduados - rede a"
type textarea "x"
type textarea "Enviar e-mail graduados - rede al"
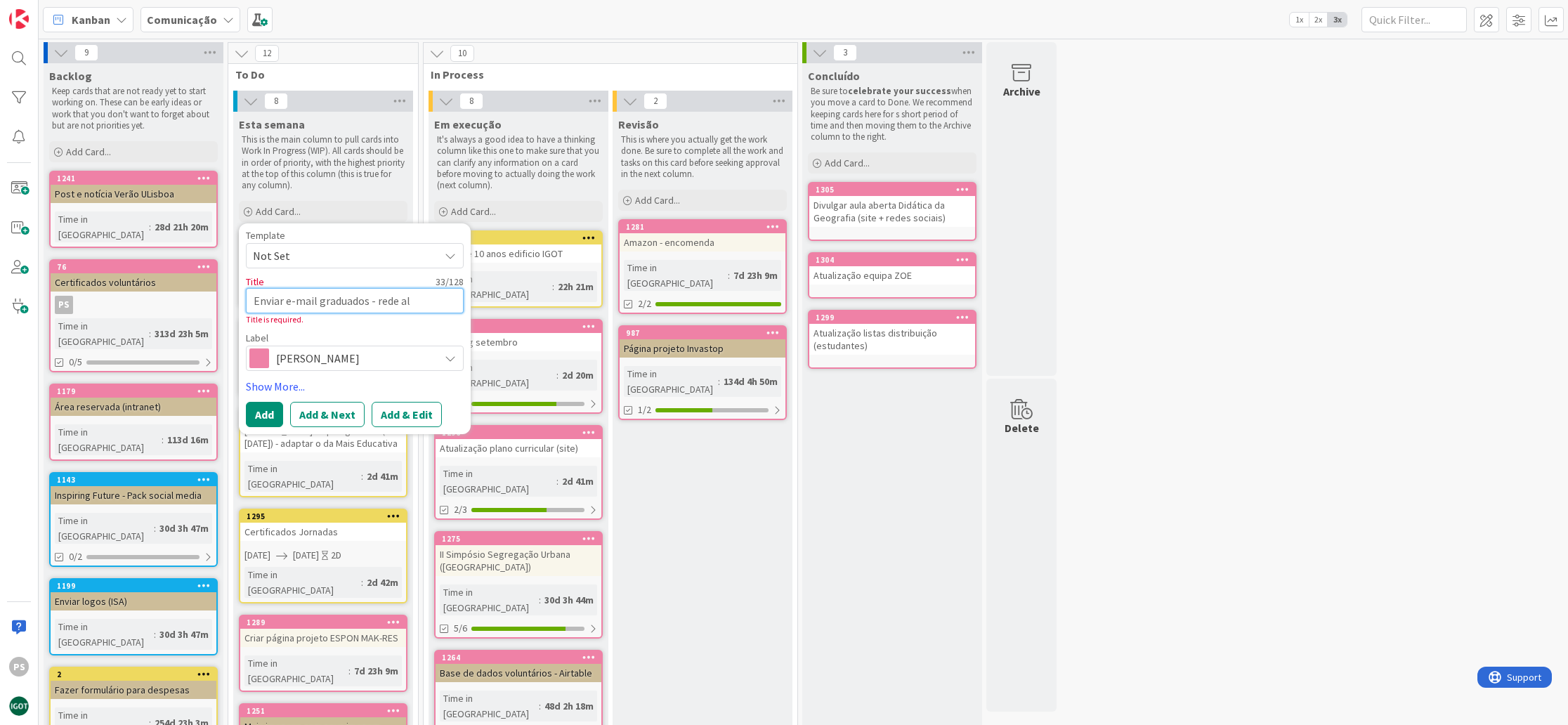
type textarea "x"
type textarea "Enviar e-mail graduados - rede alu"
type textarea "x"
type textarea "Enviar e-mail graduados - rede alum"
type textarea "x"
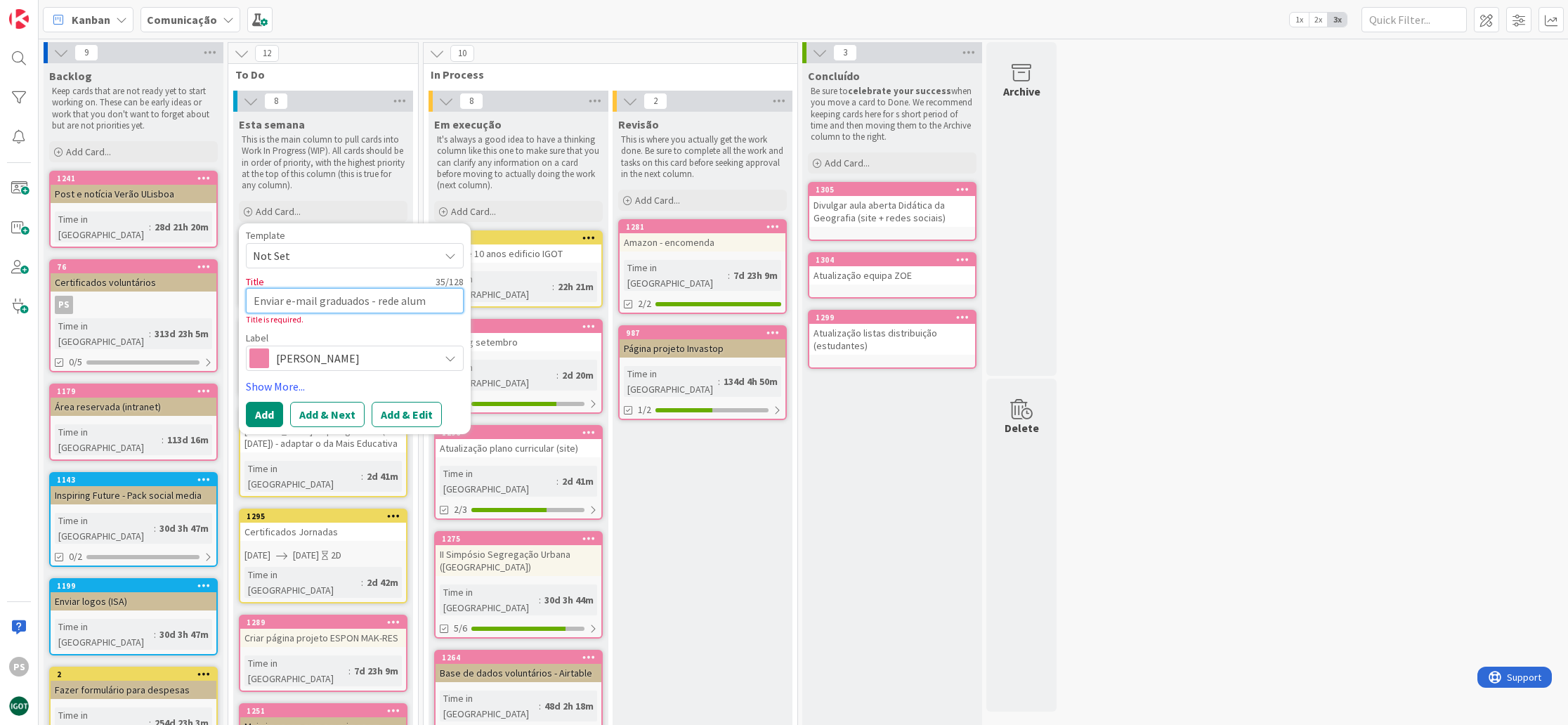
type textarea "Enviar e-mail graduados - rede alumn"
type textarea "x"
type textarea "Enviar e-mail graduados - rede alumni"
click at [278, 409] on button "Add" at bounding box center [264, 413] width 37 height 25
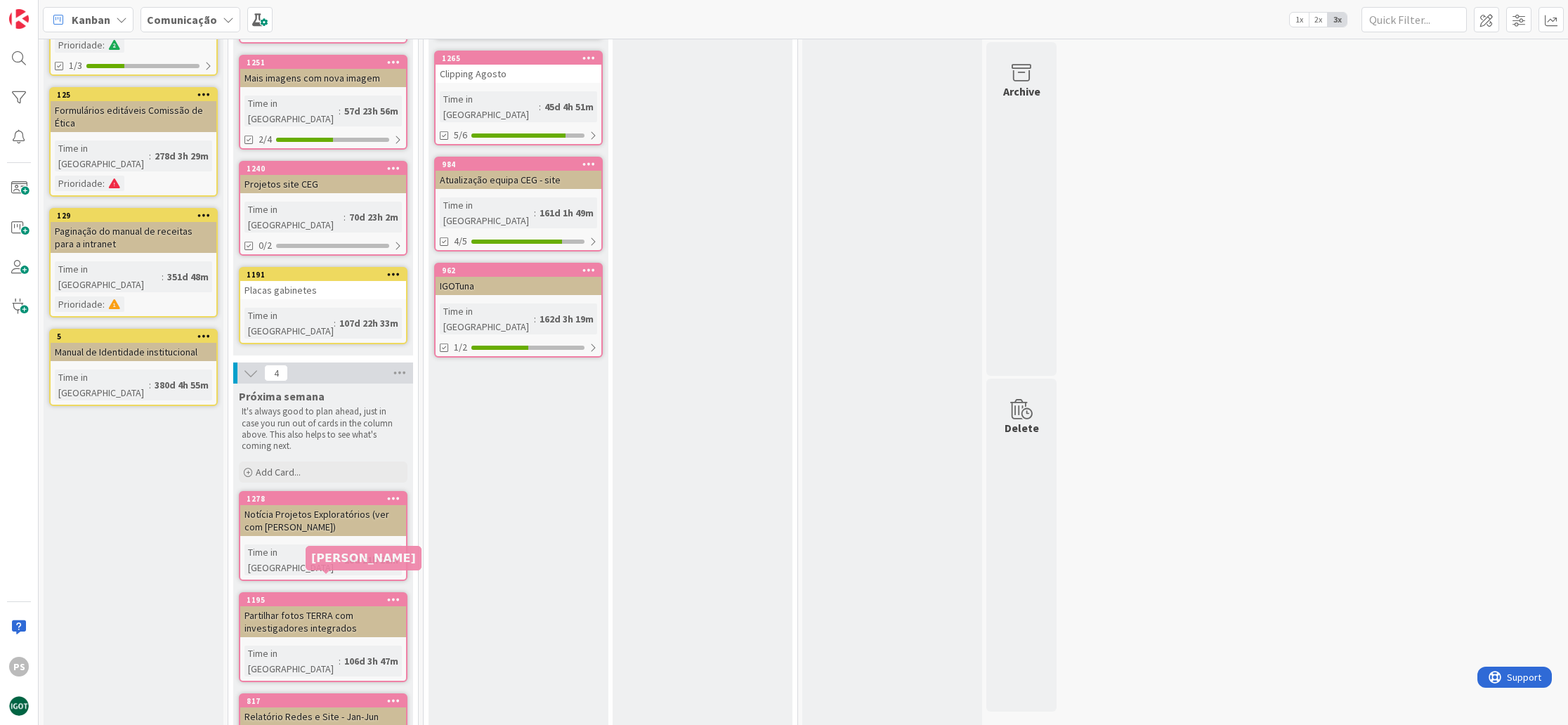
scroll to position [456, 0]
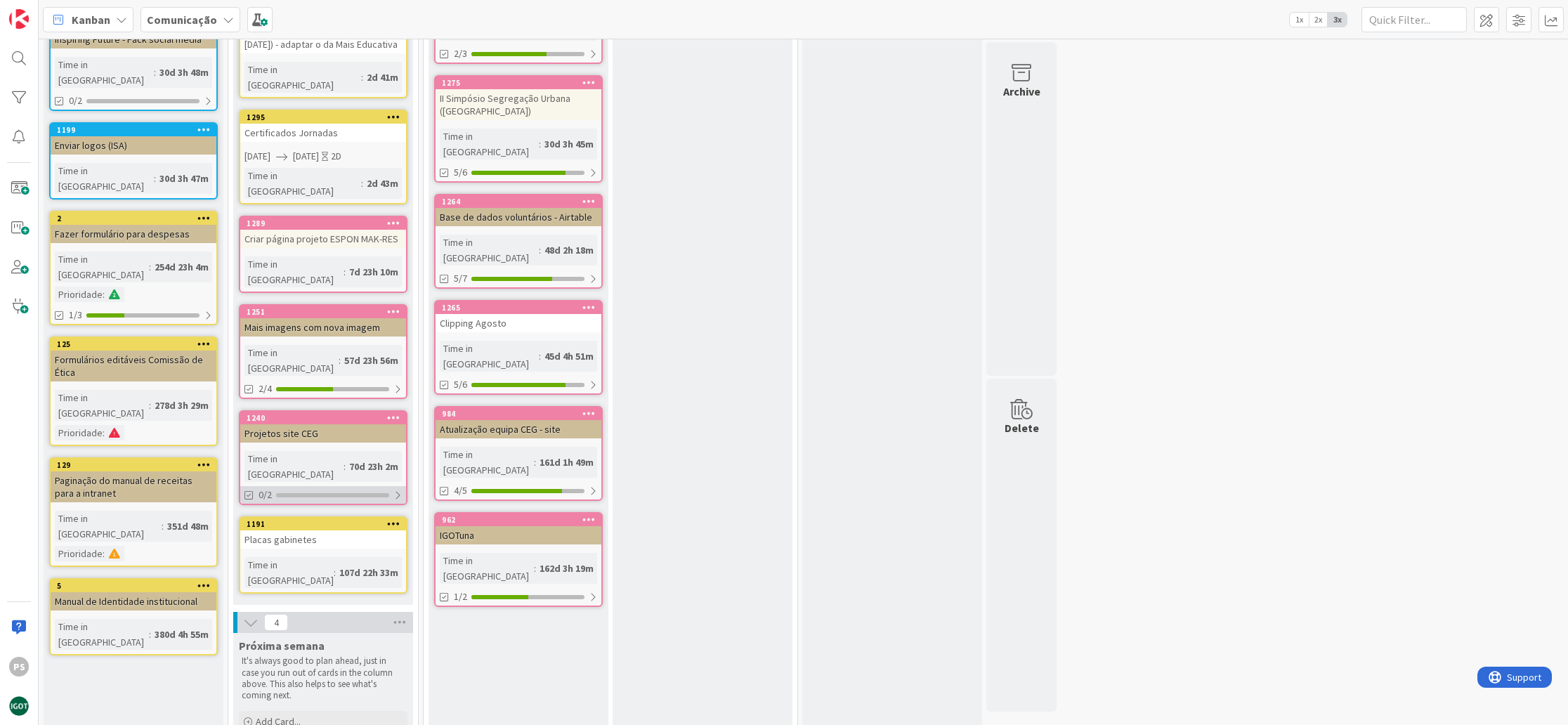
click at [359, 493] on div at bounding box center [333, 495] width 114 height 4
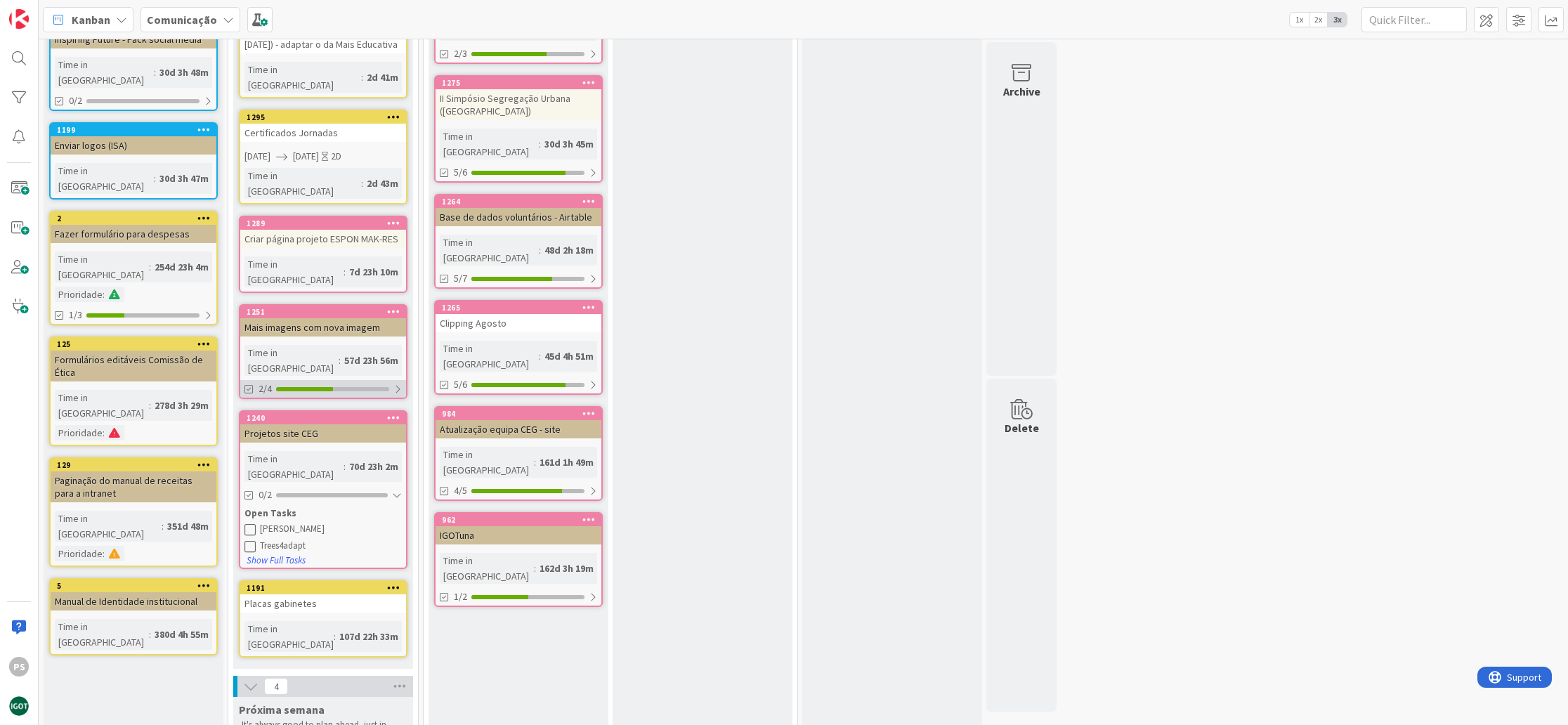
click at [359, 380] on div "2/4" at bounding box center [323, 389] width 165 height 18
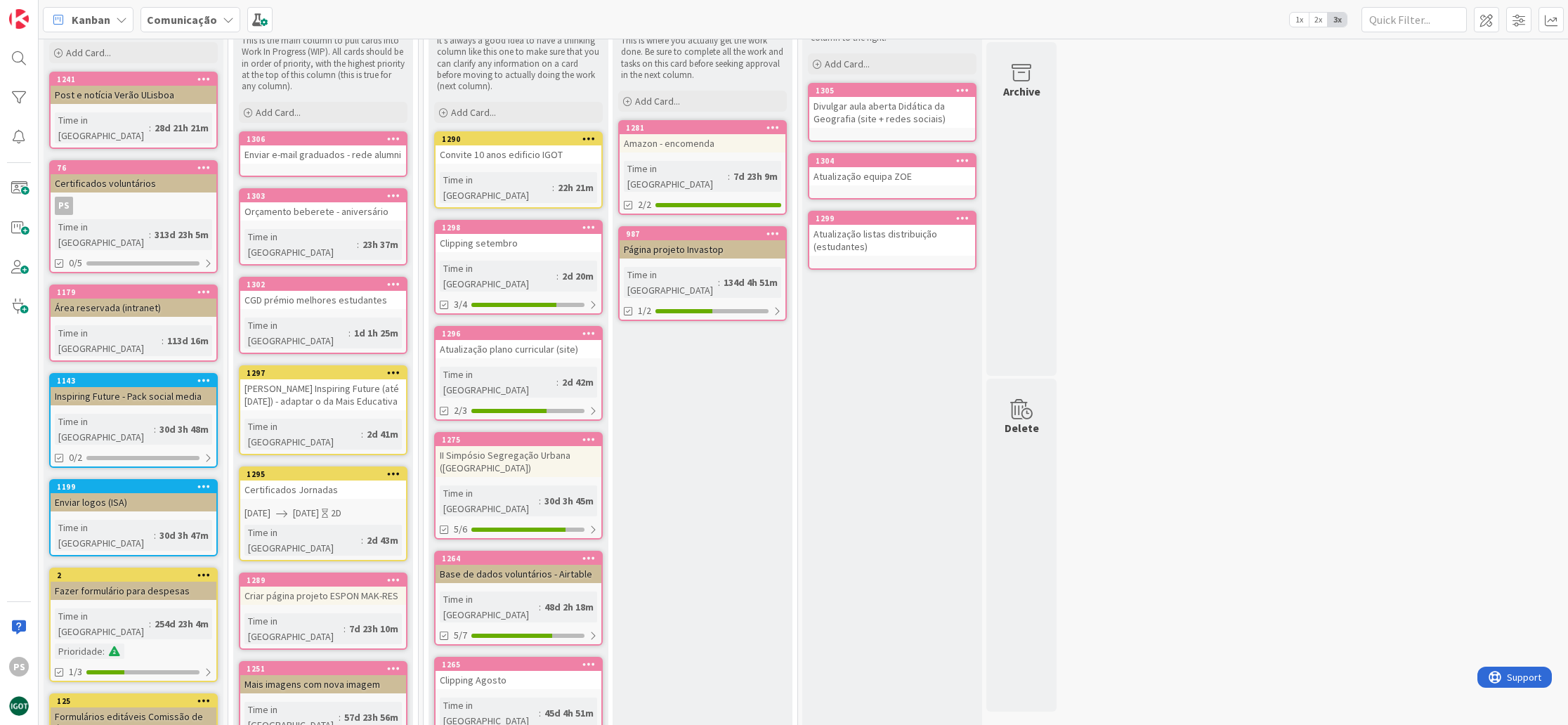
scroll to position [68, 0]
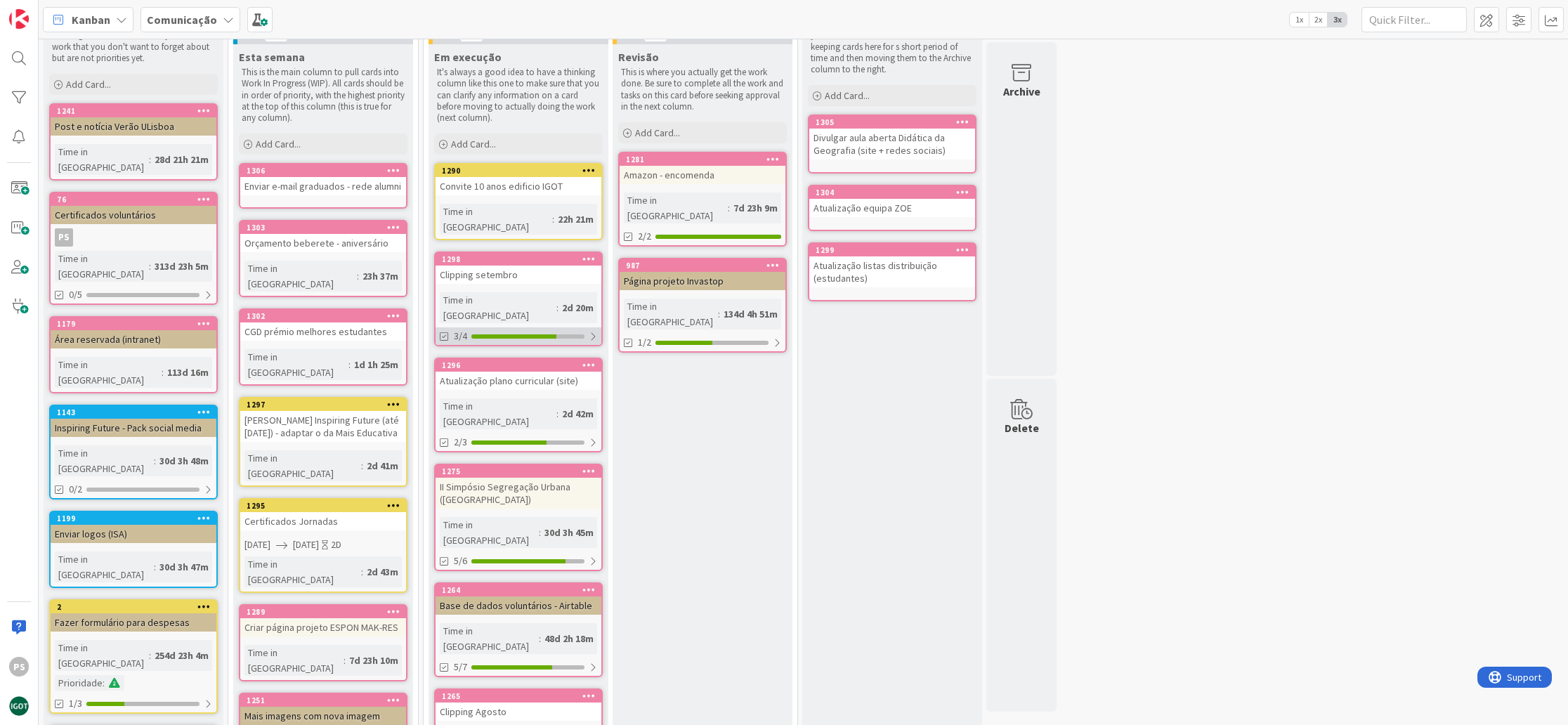
click at [577, 328] on div "3/4" at bounding box center [518, 337] width 165 height 18
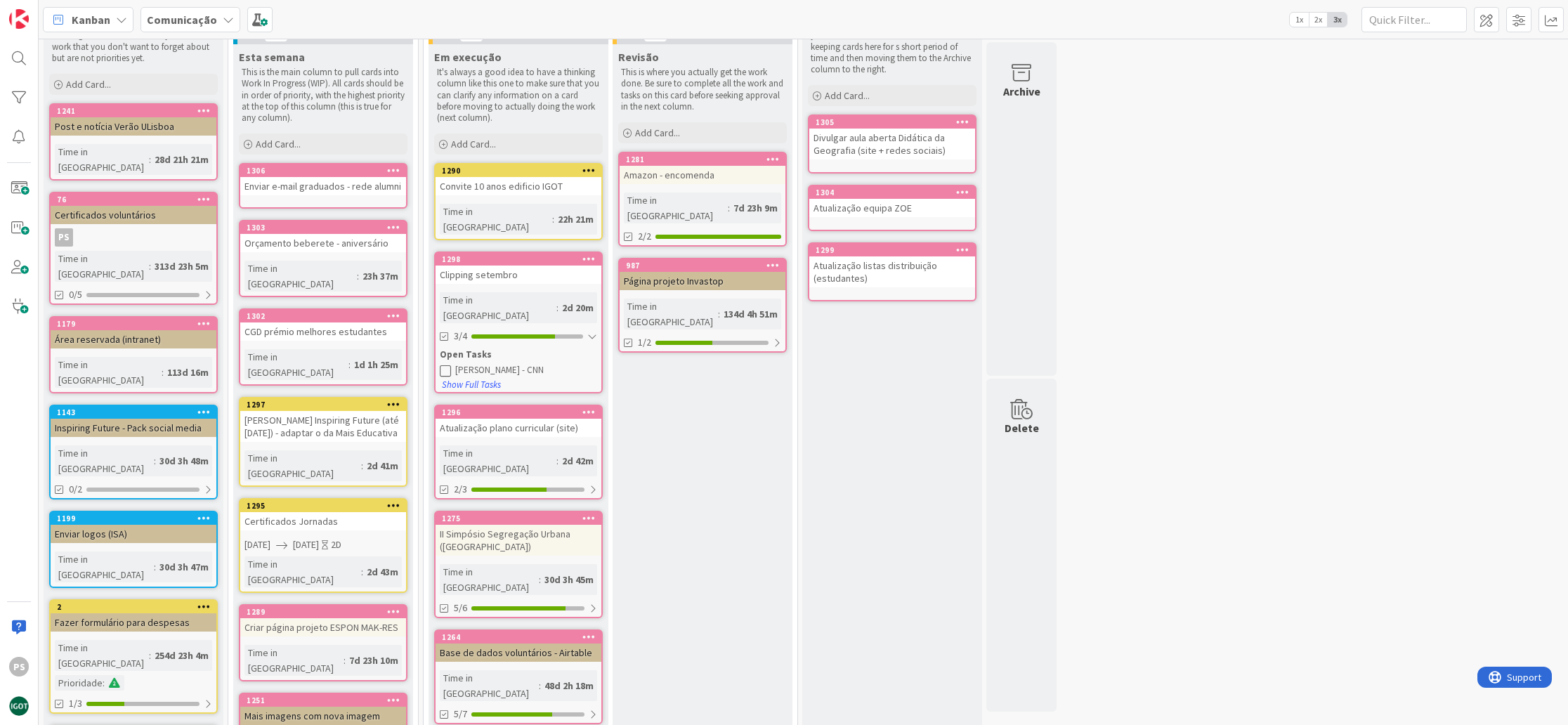
click at [444, 364] on icon at bounding box center [445, 369] width 11 height 11
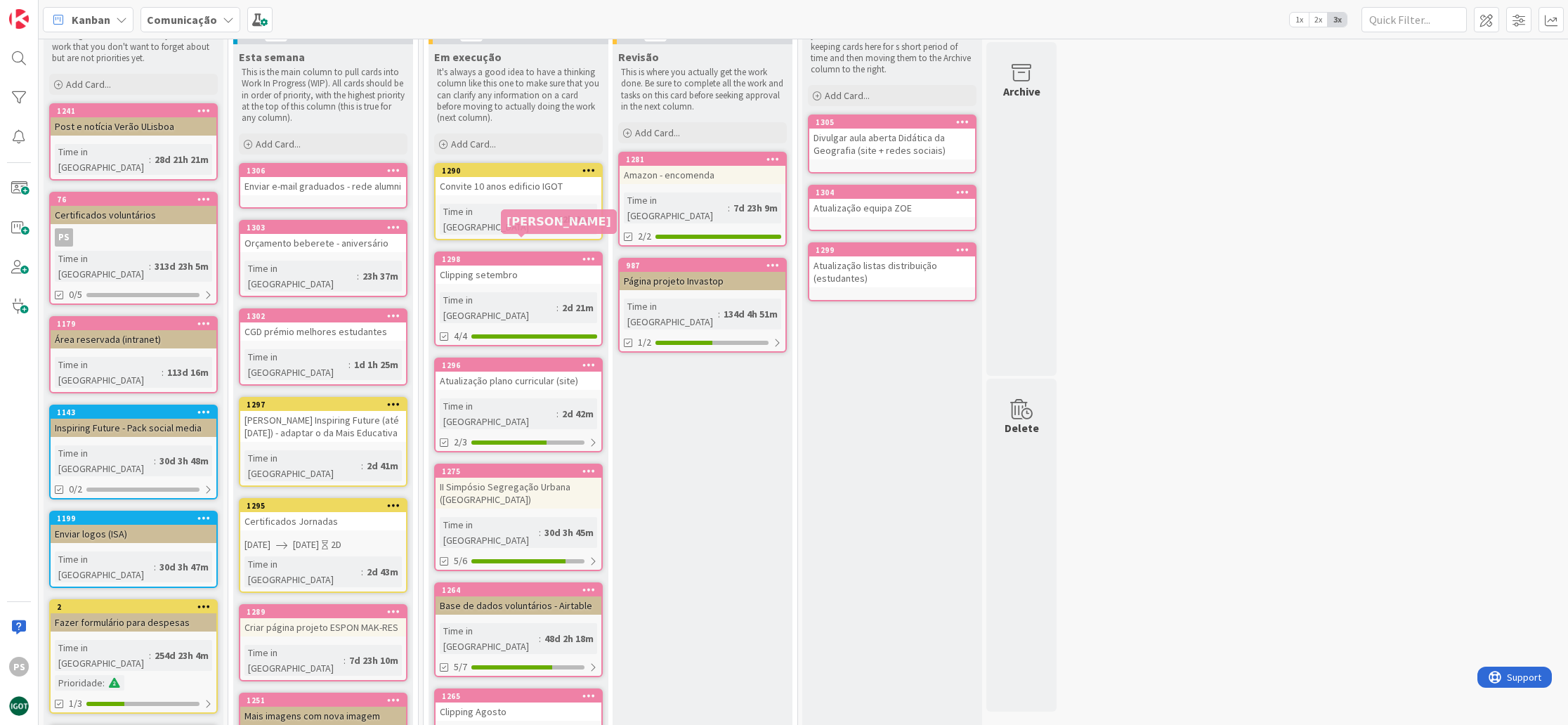
click at [534, 254] on div "1298" at bounding box center [522, 259] width 159 height 10
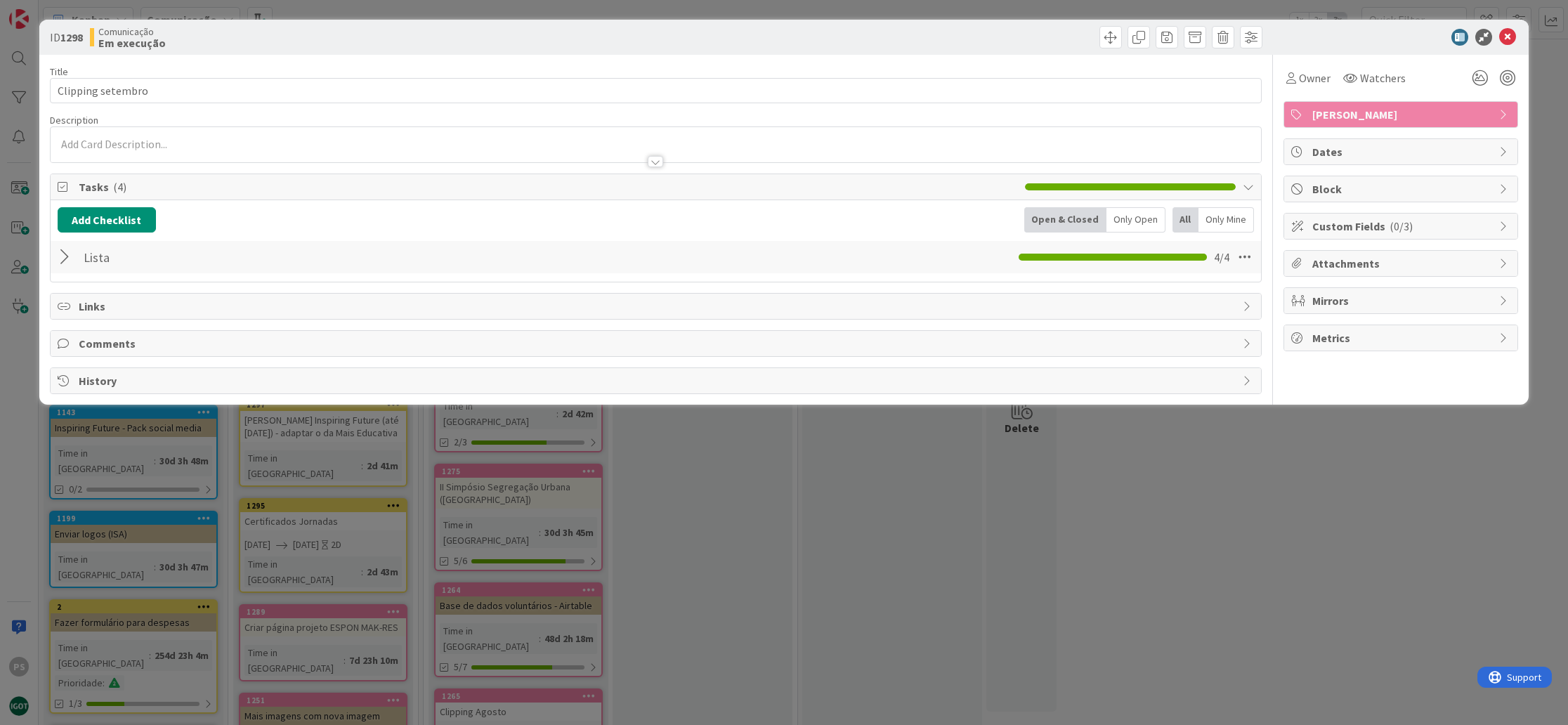
click at [63, 256] on div at bounding box center [67, 256] width 18 height 25
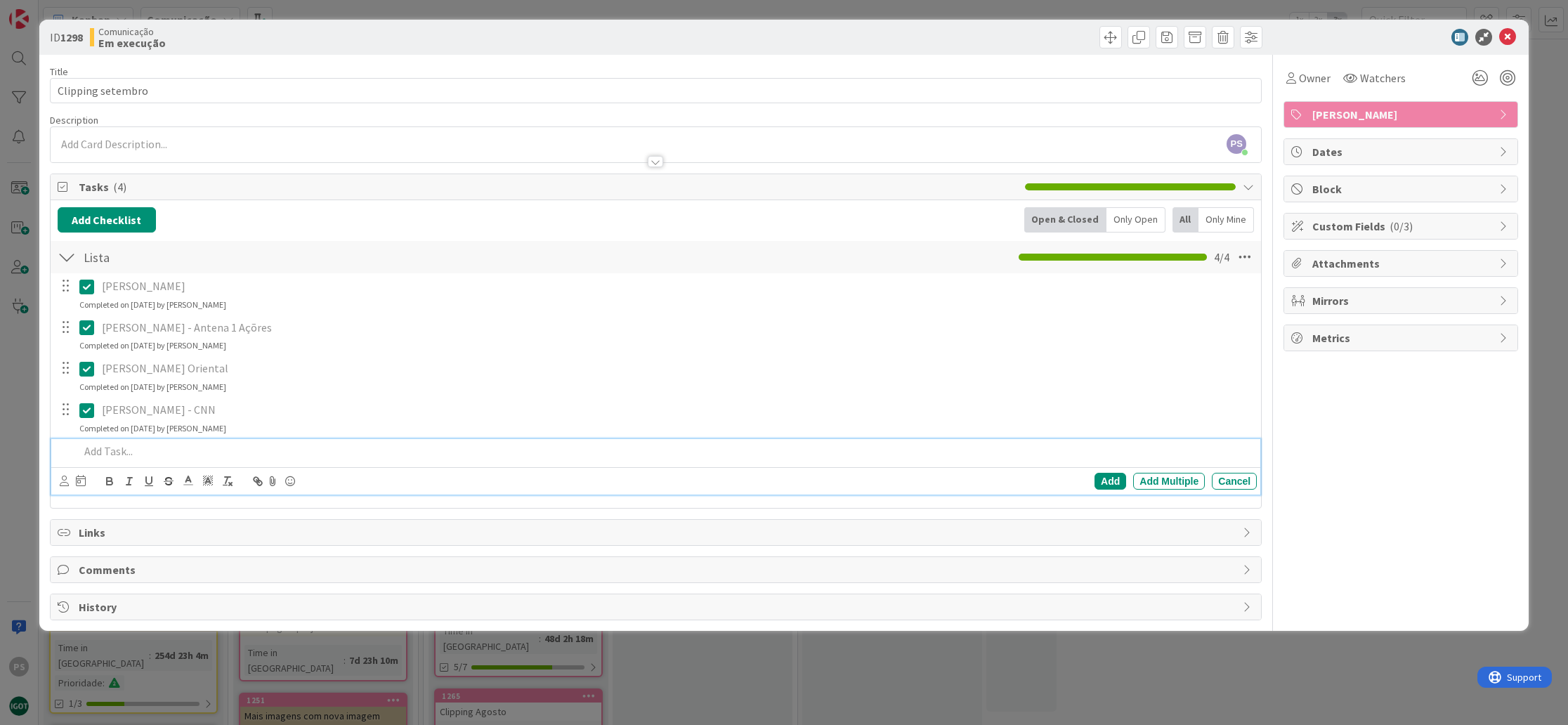
click at [216, 440] on div at bounding box center [665, 451] width 1183 height 25
drag, startPoint x: 125, startPoint y: 445, endPoint x: 23, endPoint y: 431, distance: 103.0
click at [26, 432] on div "ID 1298 Comunicação Em execução Title 17 / 128 Clipping setembro Description PS…" at bounding box center [784, 362] width 1568 height 725
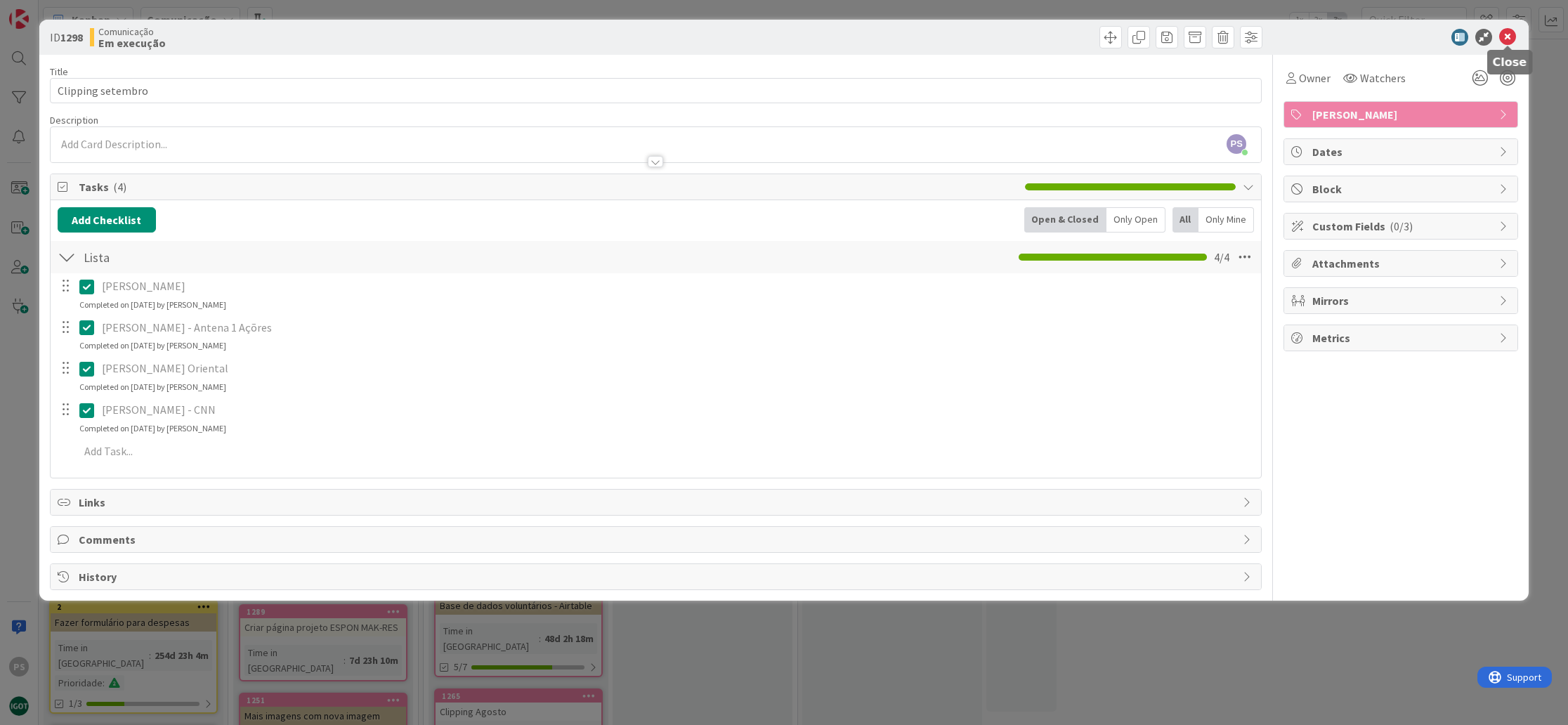
click at [1508, 42] on icon at bounding box center [1507, 37] width 17 height 17
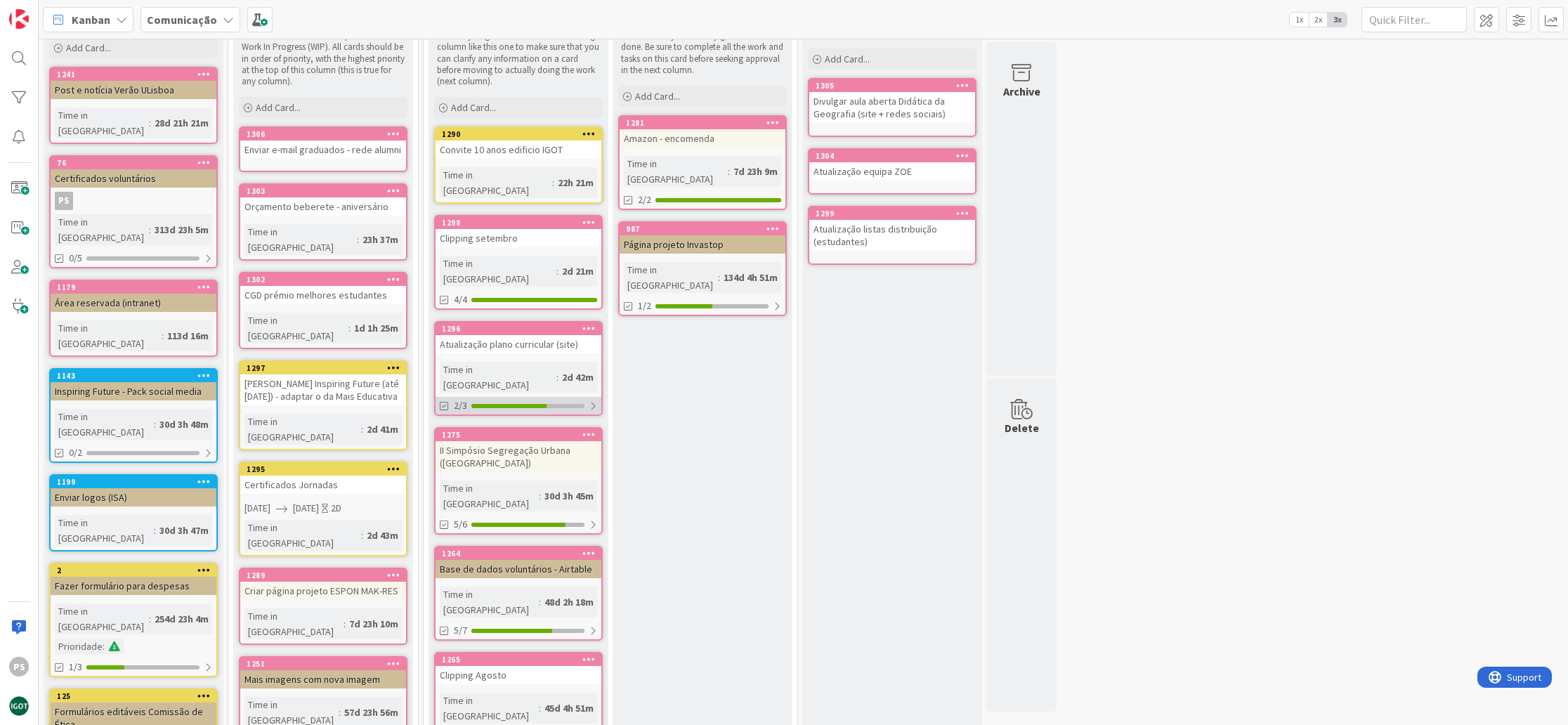
scroll to position [107, 0]
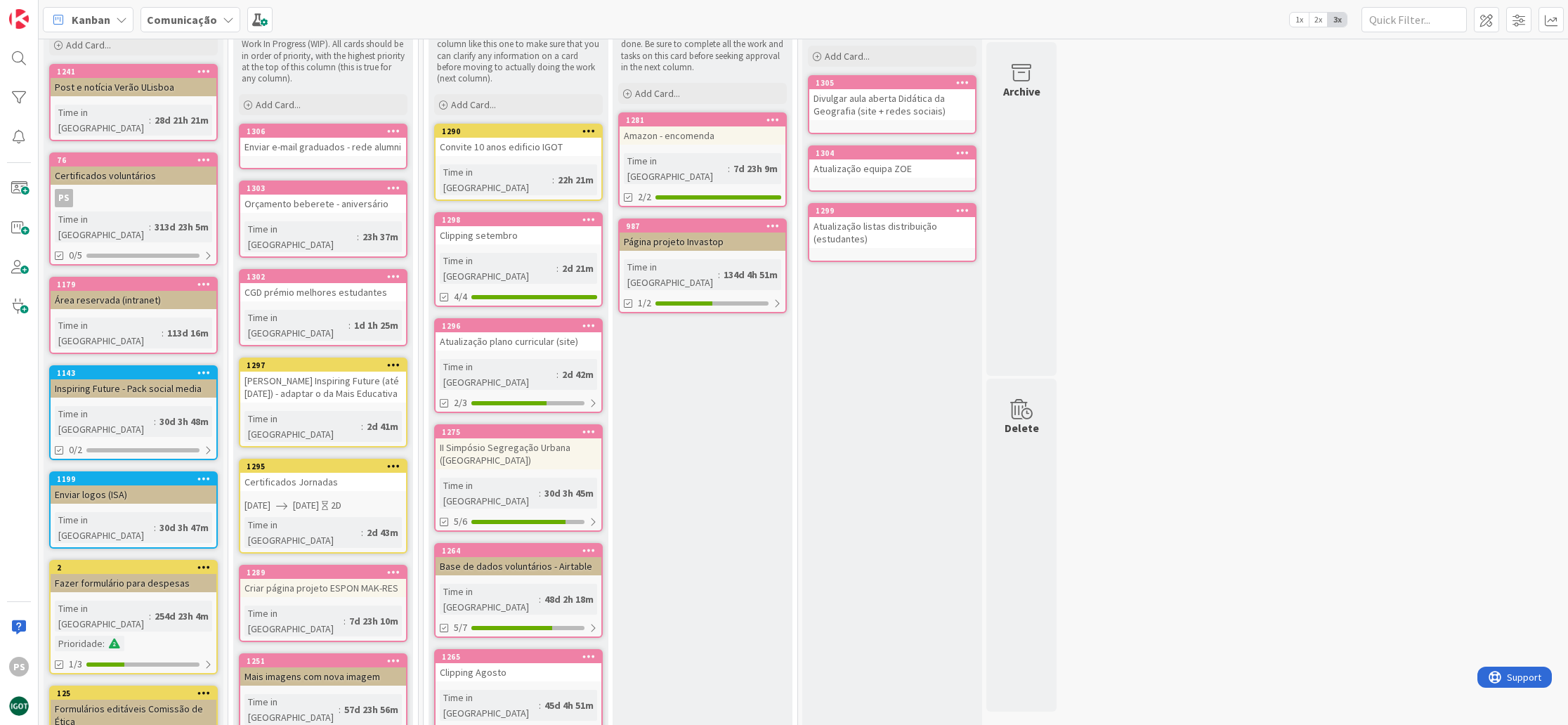
click at [562, 724] on div at bounding box center [518, 734] width 95 height 4
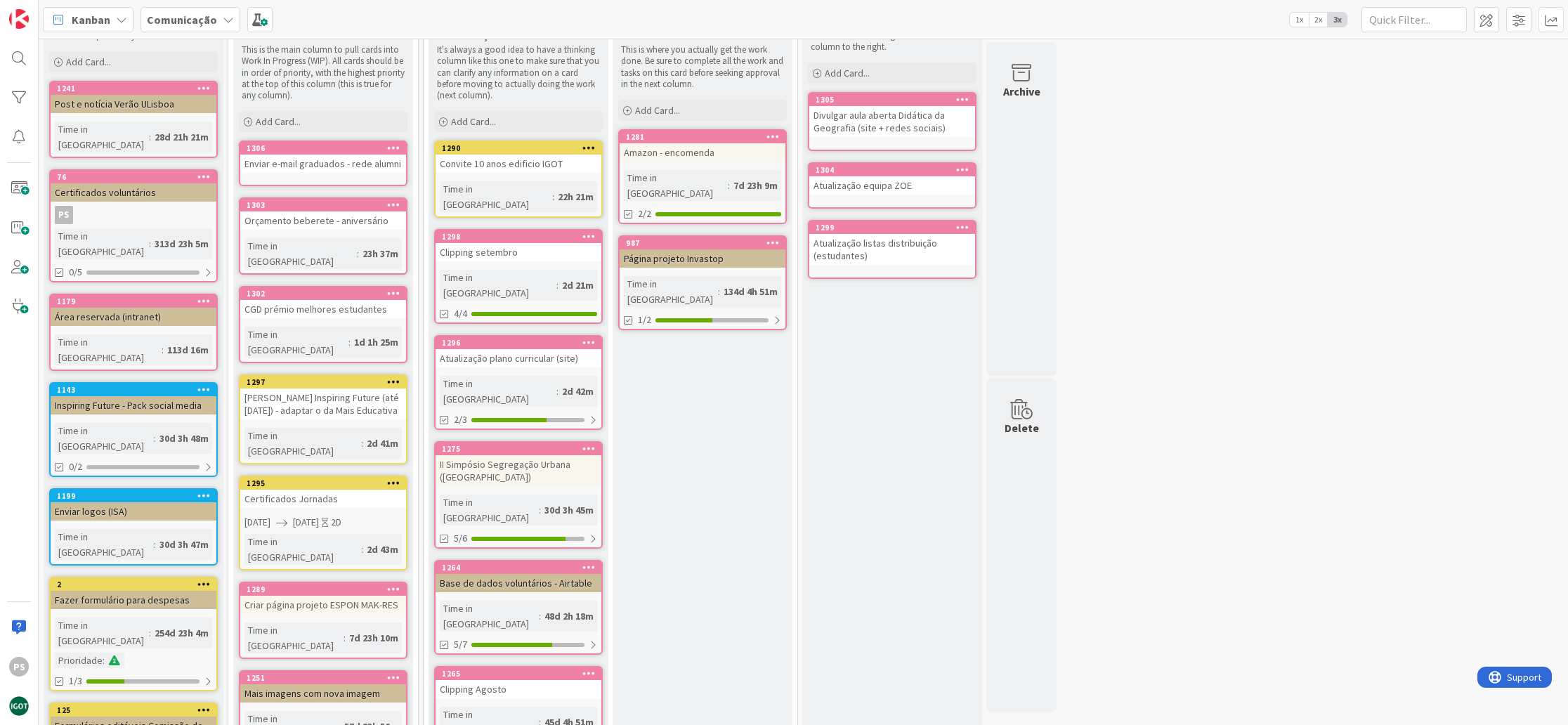
scroll to position [0, 0]
